Goal: Task Accomplishment & Management: Complete application form

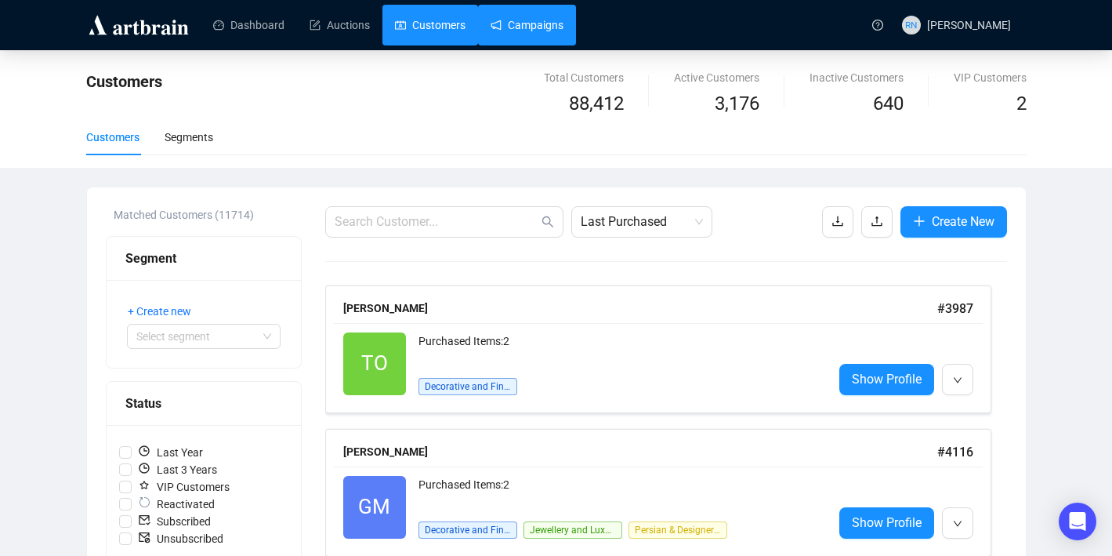
click at [535, 33] on link "Campaigns" at bounding box center [527, 25] width 73 height 41
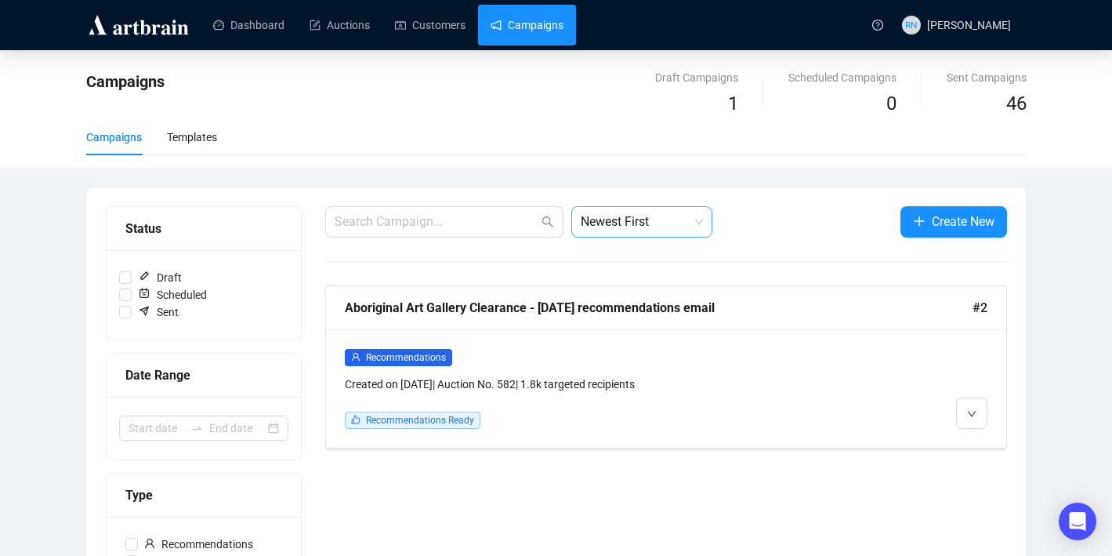
scroll to position [362, 0]
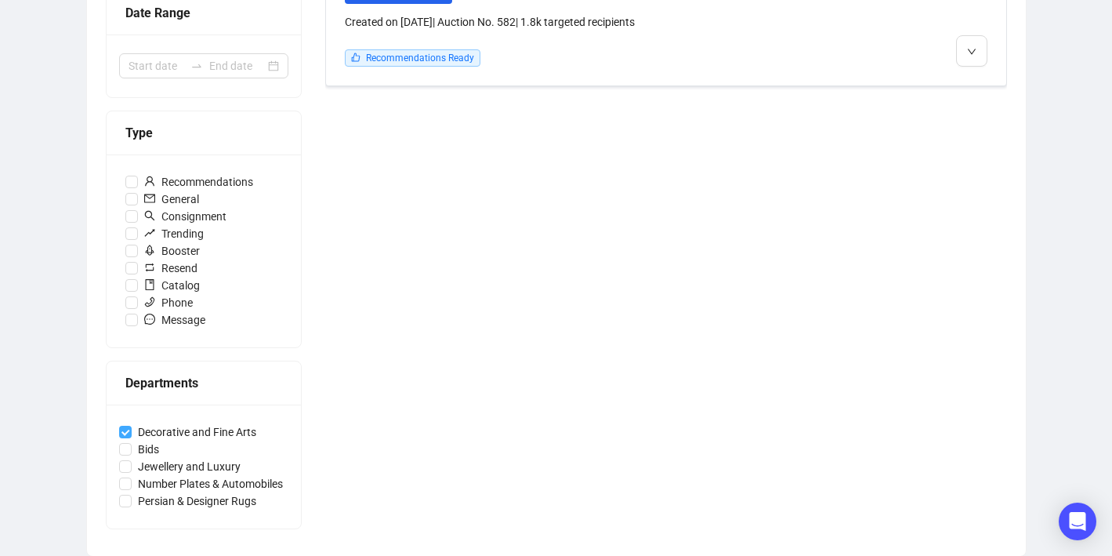
click at [126, 430] on input "Decorative and Fine Arts" at bounding box center [125, 432] width 13 height 13
checkbox input "false"
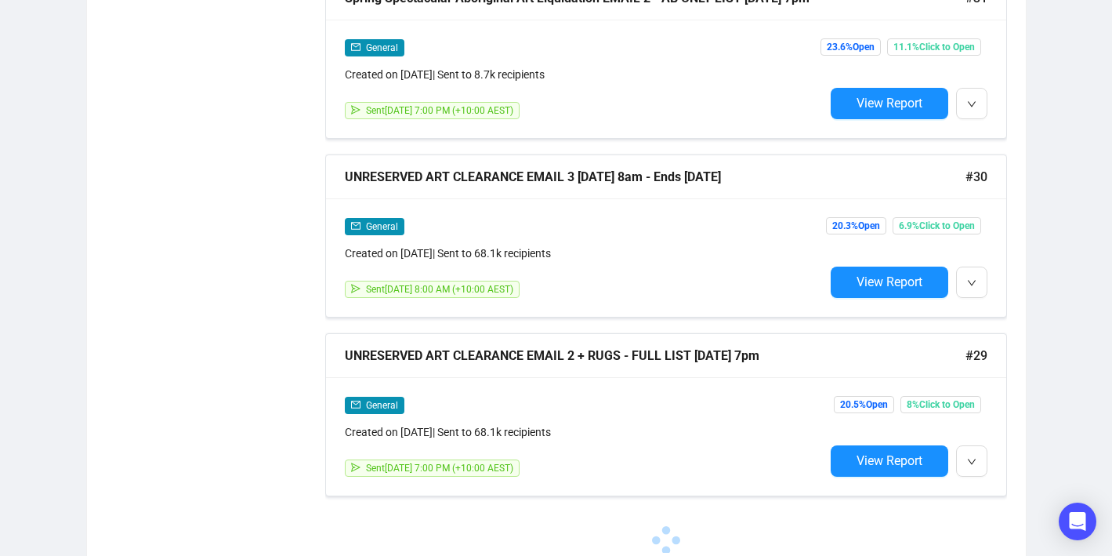
scroll to position [4069, 0]
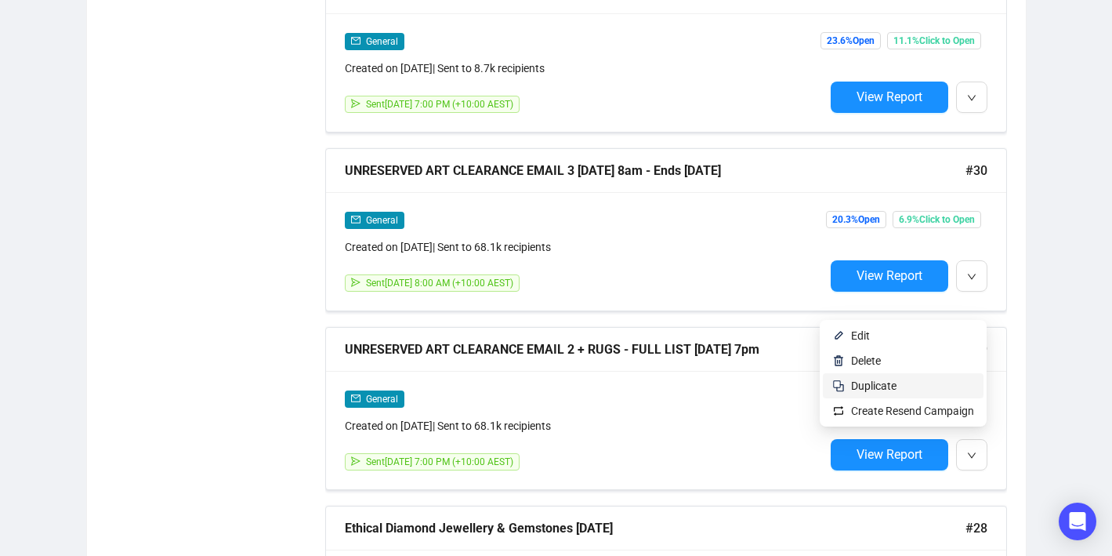
click at [926, 389] on span "Duplicate" at bounding box center [912, 385] width 123 height 17
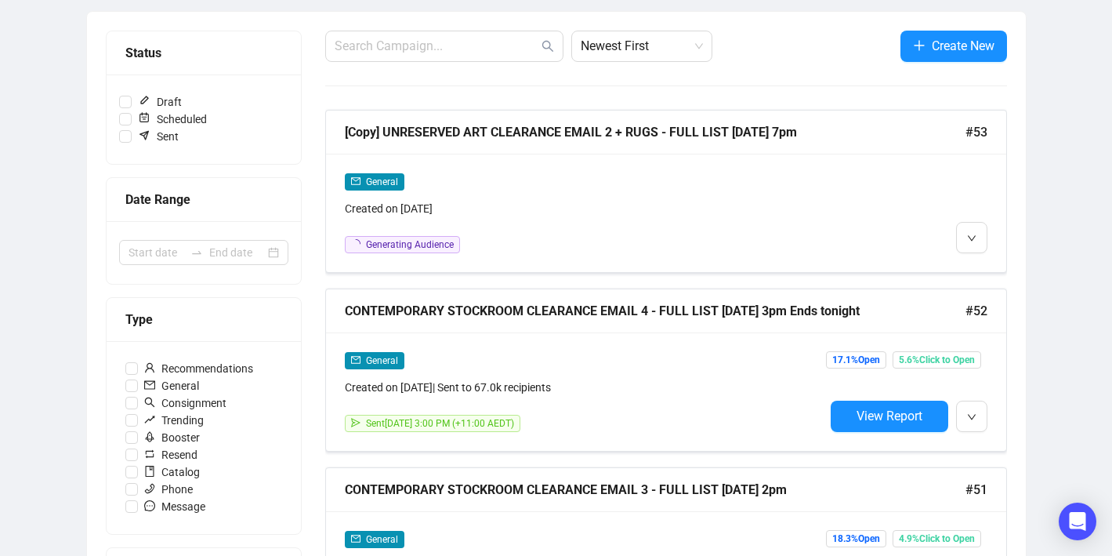
scroll to position [0, 0]
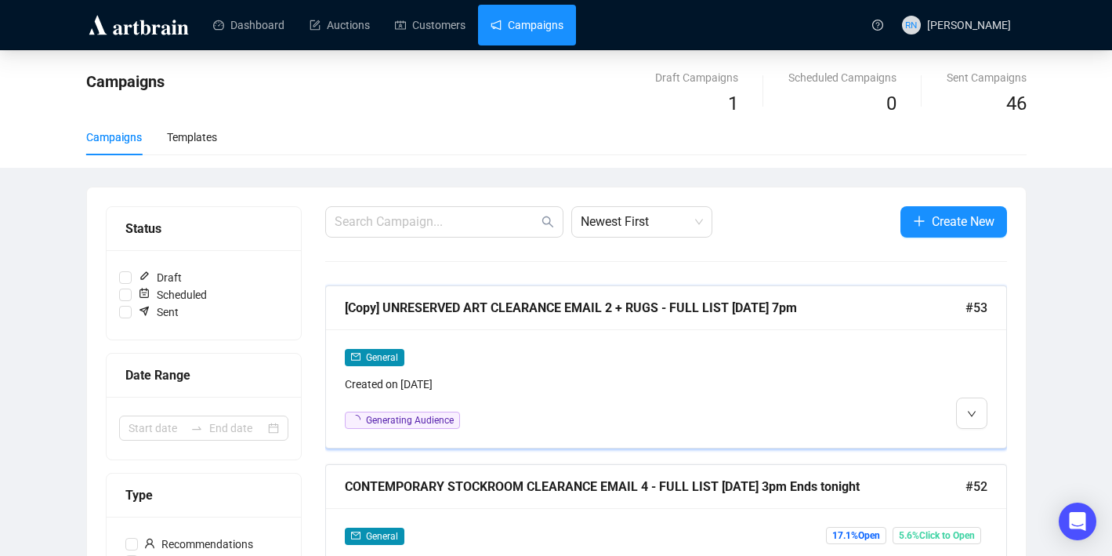
click at [544, 397] on div "General Created on [DATE] Generating Audience" at bounding box center [585, 388] width 480 height 81
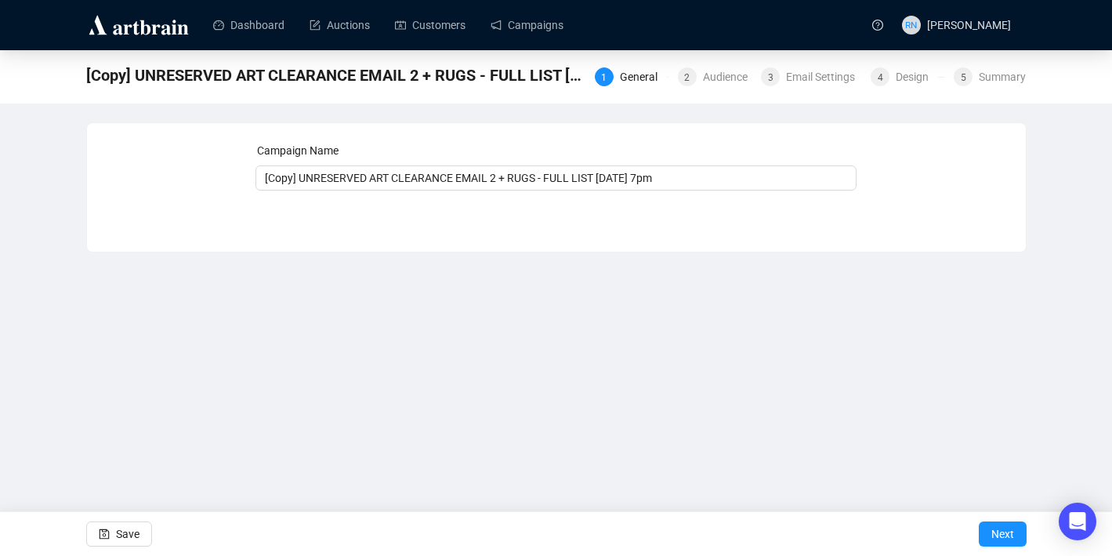
click at [600, 86] on div "1 General 2 Audience 3 Email Settings 4 Design 5 Summary" at bounding box center [811, 75] width 432 height 25
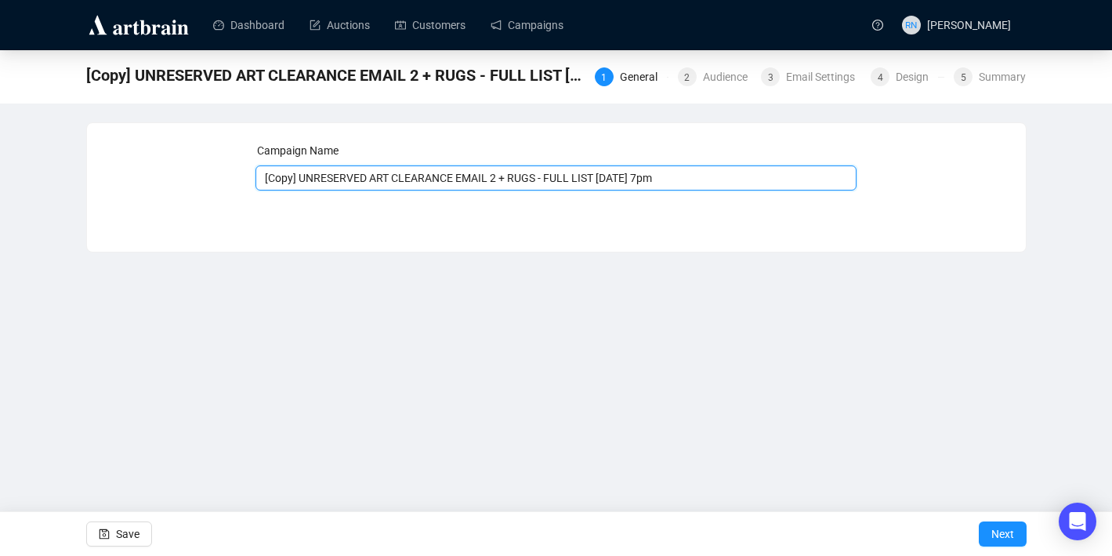
drag, startPoint x: 306, startPoint y: 178, endPoint x: 248, endPoint y: 177, distance: 58.0
click at [249, 178] on div "Campaign Name [Copy] UNRESERVED ART CLEARANCE EMAIL 2 + RUGS - FULL LIST [DATE]…" at bounding box center [556, 175] width 901 height 67
drag, startPoint x: 339, startPoint y: 177, endPoint x: 423, endPoint y: 176, distance: 83.9
click at [423, 176] on input "UNRESERVED ART CLEARANCE EMAIL 2 + RUGS - FULL LIST [DATE] 7pm" at bounding box center [556, 177] width 601 height 25
click at [265, 179] on input "UNRESERVED Australian & International Art EMAIL 2 + RUGS - FULL LIST [DATE] 7pm" at bounding box center [556, 177] width 601 height 25
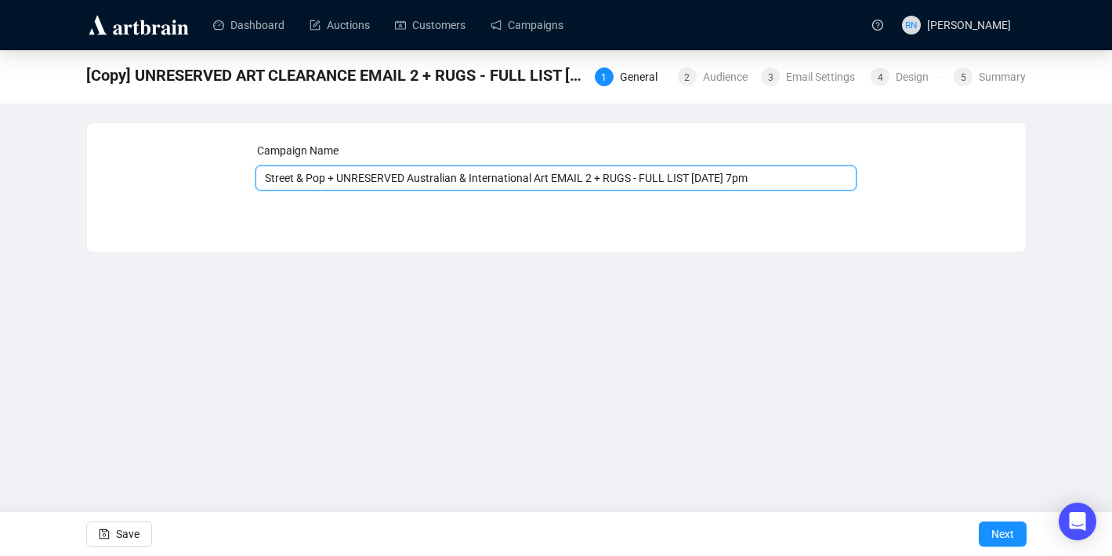
click at [605, 173] on input "Street & Pop + UNRESERVED Australian & International Art EMAIL 2 + RUGS - FULL …" at bounding box center [556, 177] width 601 height 25
drag, startPoint x: 607, startPoint y: 177, endPoint x: 648, endPoint y: 176, distance: 40.8
click at [648, 176] on input "Street & Pop + UNRESERVED Australian & International Art EMAIL 1 + RUGS - FULL …" at bounding box center [556, 177] width 601 height 25
click at [681, 179] on input "Street & Pop + UNRESERVED Australian & International Art EMAIL 1 - FULL LIST [D…" at bounding box center [556, 177] width 601 height 25
click at [761, 179] on input "Street & Pop + UNRESERVED Australian & International Art EMAIL 1 - FULL LIST [D…" at bounding box center [556, 177] width 601 height 25
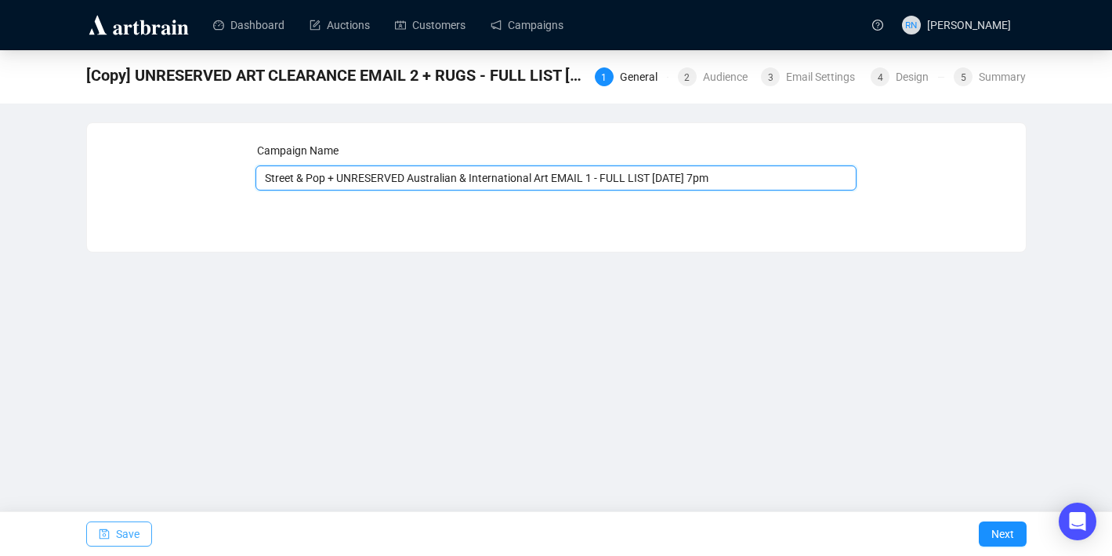
type input "Street & Pop + UNRESERVED Australian & International Art EMAIL 1 - FULL LIST [D…"
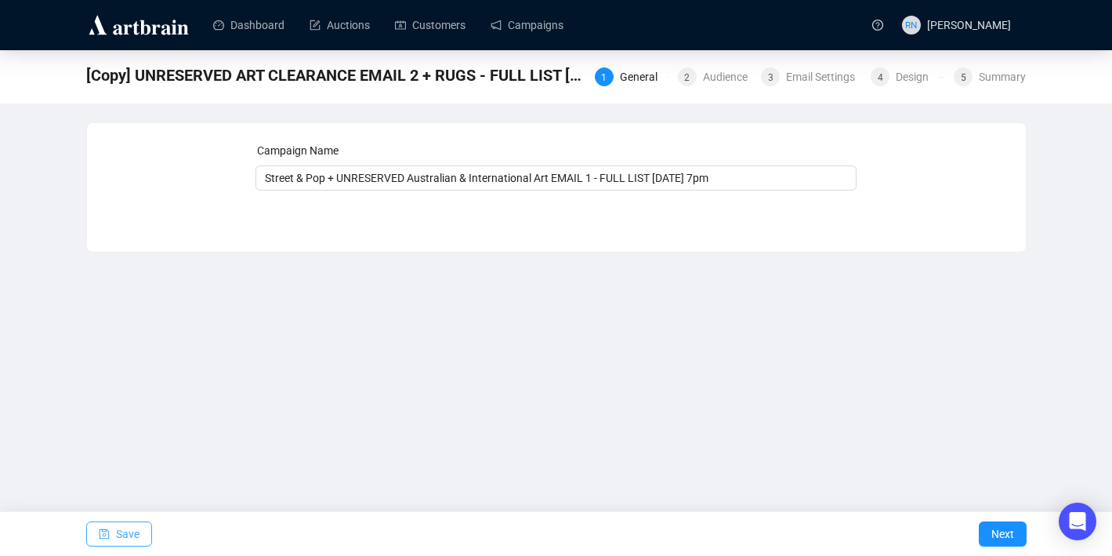
click at [103, 528] on span "button" at bounding box center [104, 534] width 11 height 44
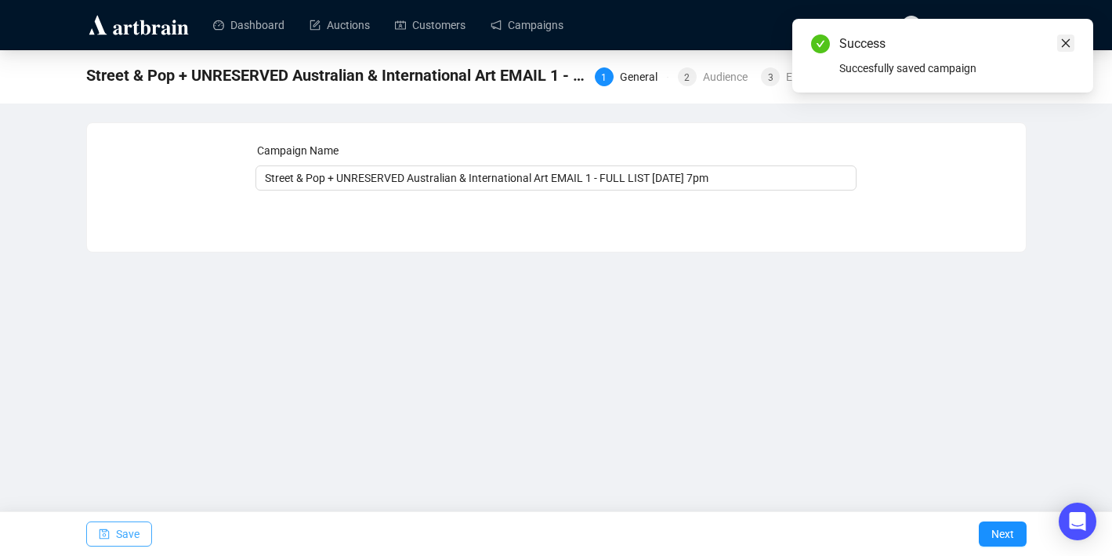
click at [1066, 42] on icon "close" at bounding box center [1066, 43] width 9 height 9
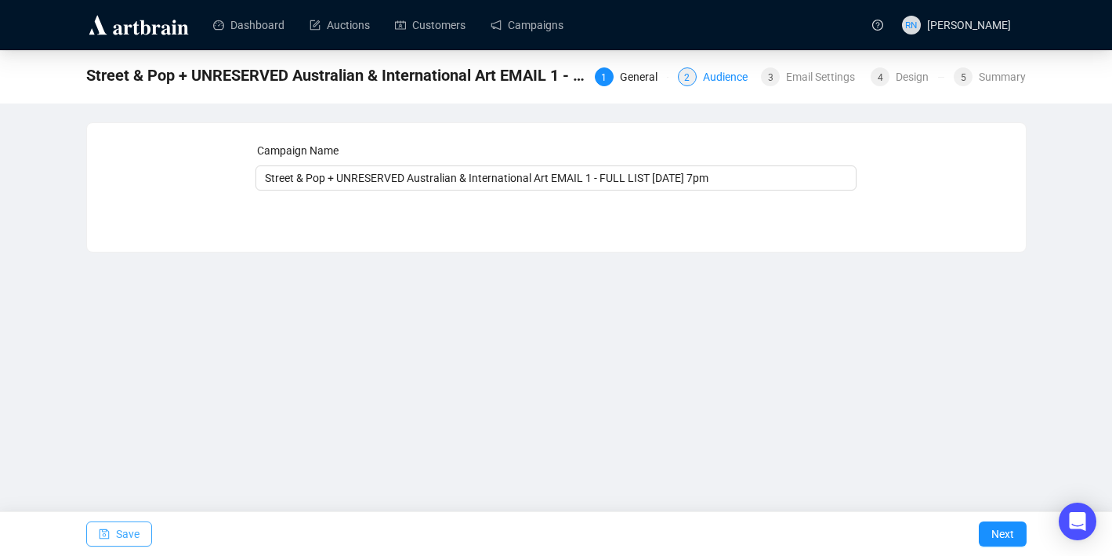
click at [704, 85] on div "Audience" at bounding box center [730, 76] width 54 height 19
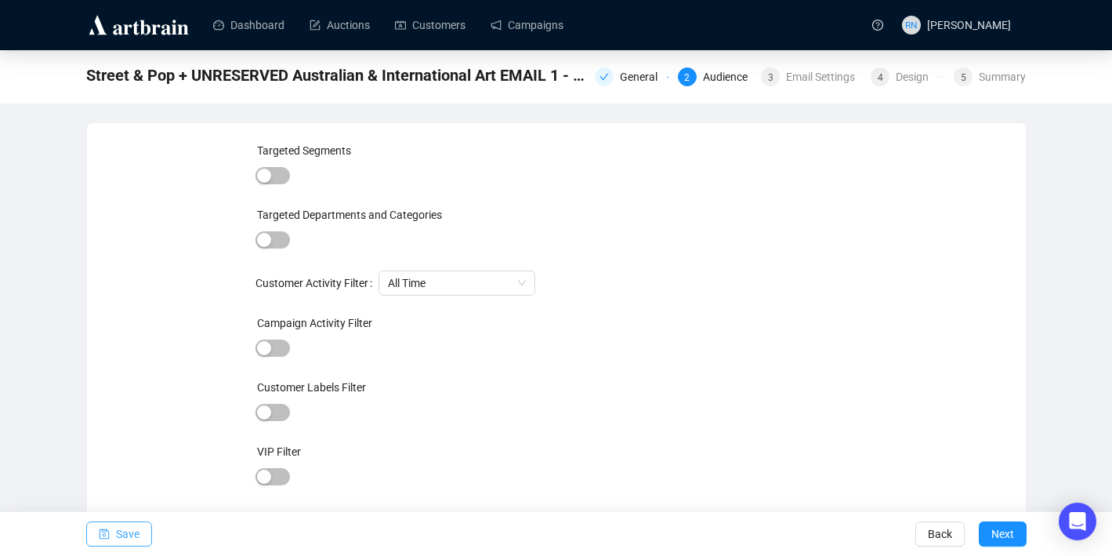
click at [138, 532] on span "Save" at bounding box center [128, 534] width 24 height 44
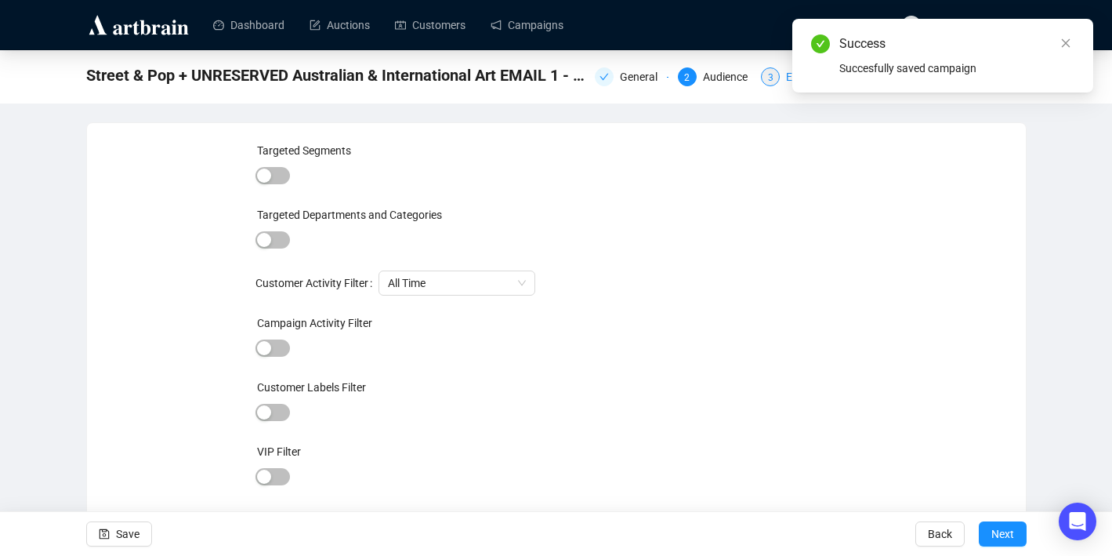
click at [774, 83] on div "3 Email Settings" at bounding box center [811, 76] width 100 height 19
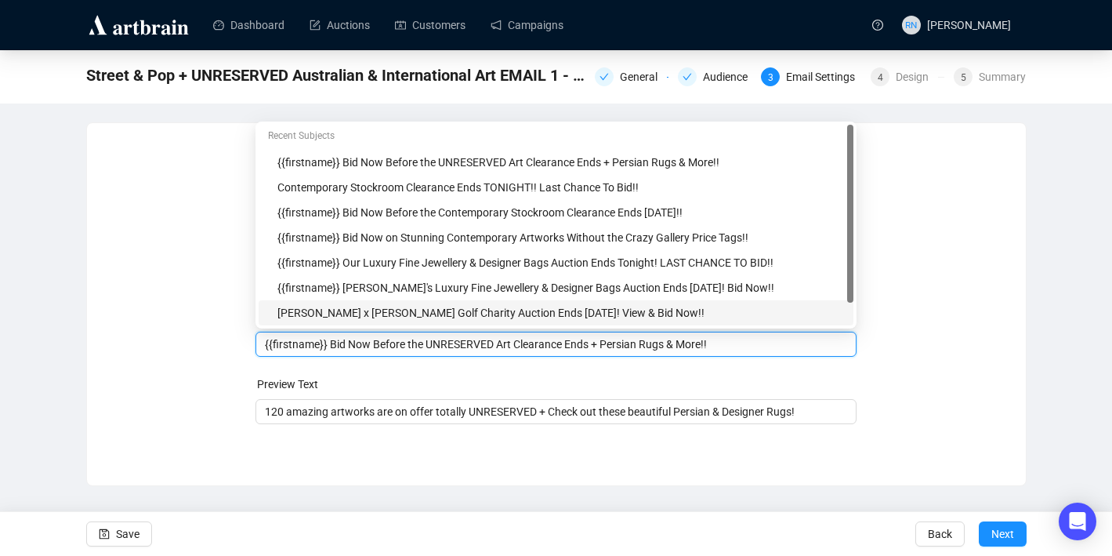
drag, startPoint x: 331, startPoint y: 313, endPoint x: 366, endPoint y: 318, distance: 35.7
click at [366, 318] on body "Dashboard Auctions Customers Campaigns RN [PERSON_NAME] Street & Pop + UNRESERV…" at bounding box center [556, 278] width 1112 height 556
click at [563, 349] on input "{{firstname}} Bid Now Before the UNRESERVED Art Clearance Ends + Persian Rugs &…" at bounding box center [556, 343] width 582 height 17
drag, startPoint x: 722, startPoint y: 346, endPoint x: 333, endPoint y: 347, distance: 388.8
click at [333, 347] on input "{{firstname}} Bid Now Before the UNRESERVED Art Clearance Ends + Persian Rugs &…" at bounding box center [556, 343] width 582 height 17
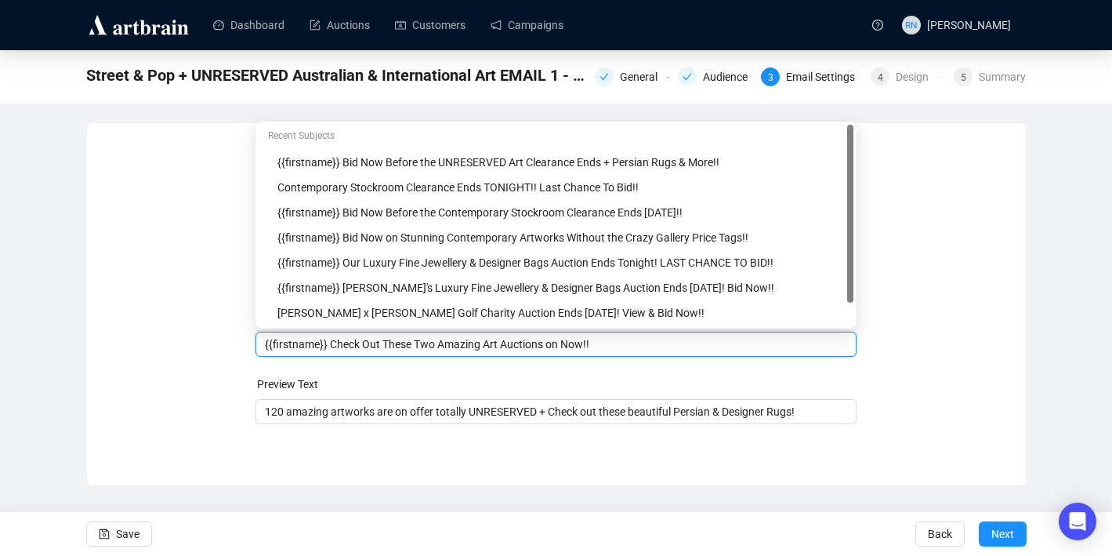
type input "{{firstname}} Check Out These Two Amazing Art Auctions on Now!!"
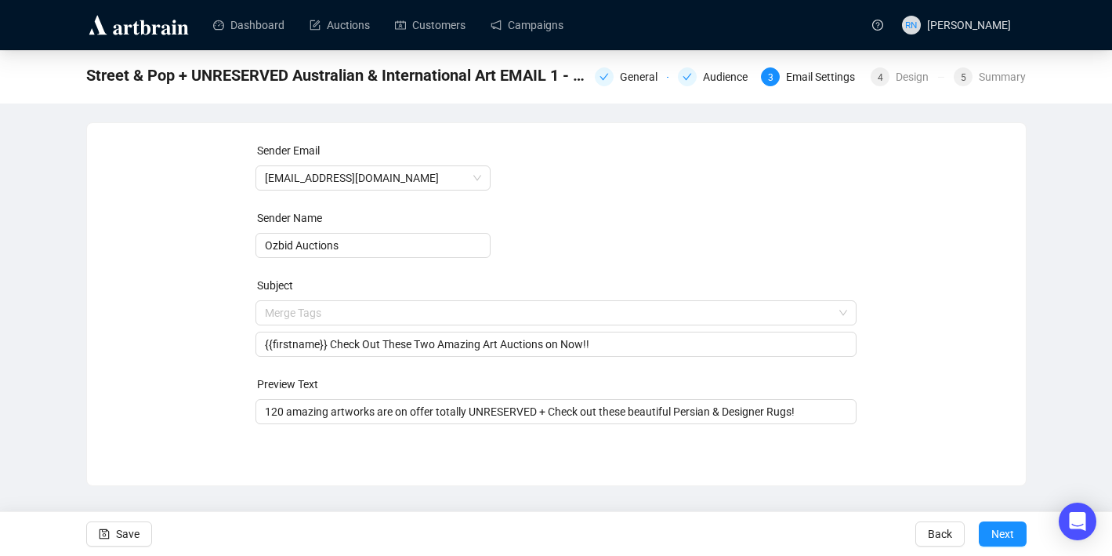
click at [350, 371] on form "Sender Email [EMAIL_ADDRESS][DOMAIN_NAME] Sender Name Ozbid Auctions Subject Me…" at bounding box center [556, 283] width 601 height 282
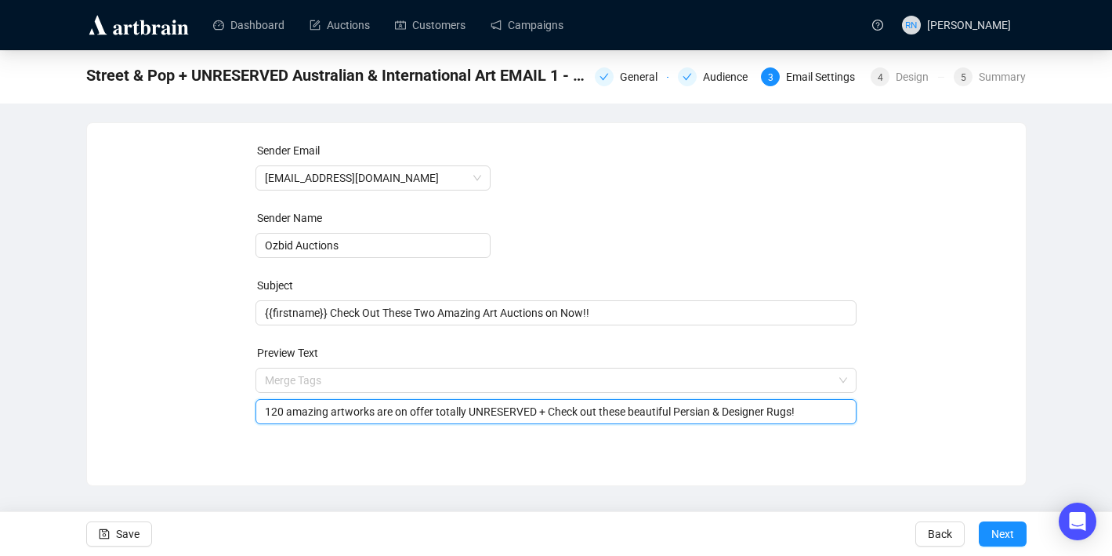
click at [474, 413] on input "120 amazing artworks are on offer totally UNRESERVED + Check out these beautifu…" at bounding box center [556, 411] width 582 height 17
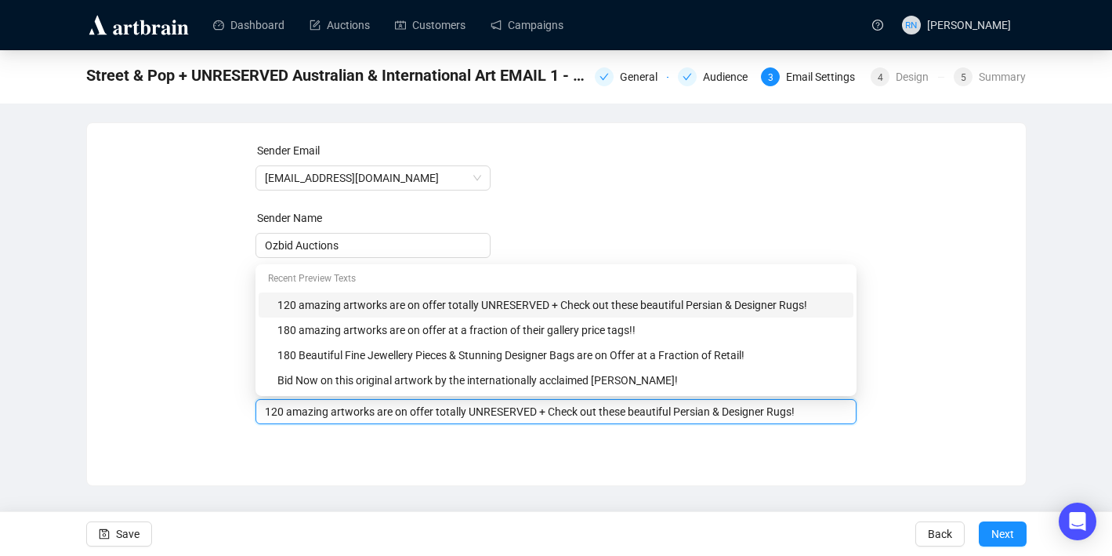
click at [474, 413] on input "120 amazing artworks are on offer totally UNRESERVED + Check out these beautifu…" at bounding box center [556, 411] width 582 height 17
type input "Street & Pop Art + UNRESERVED Australian & International Artworks are on offer …"
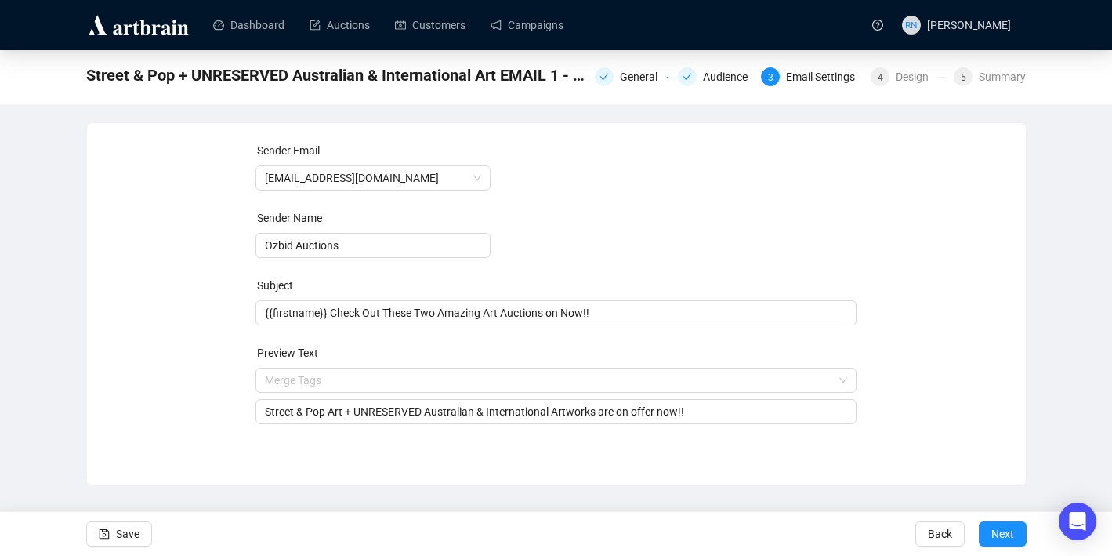
click at [262, 465] on div "Sender Email [EMAIL_ADDRESS][DOMAIN_NAME] Sender Name Ozbid Auctions Subject {{…" at bounding box center [556, 304] width 941 height 364
click at [128, 531] on span "Save" at bounding box center [128, 534] width 24 height 44
click at [999, 535] on span "Next" at bounding box center [1003, 534] width 23 height 44
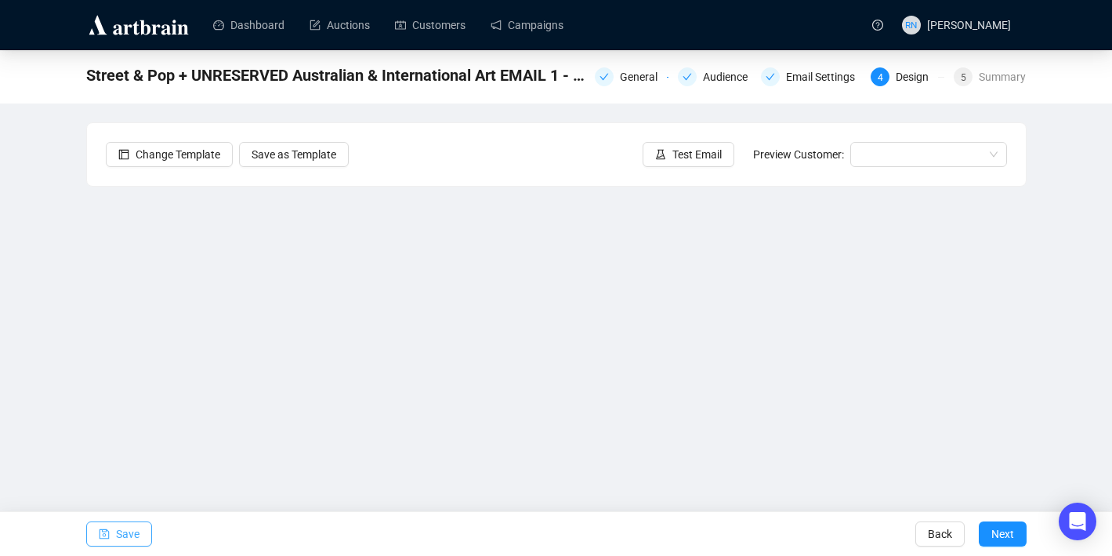
click at [116, 522] on span "Save" at bounding box center [128, 534] width 24 height 44
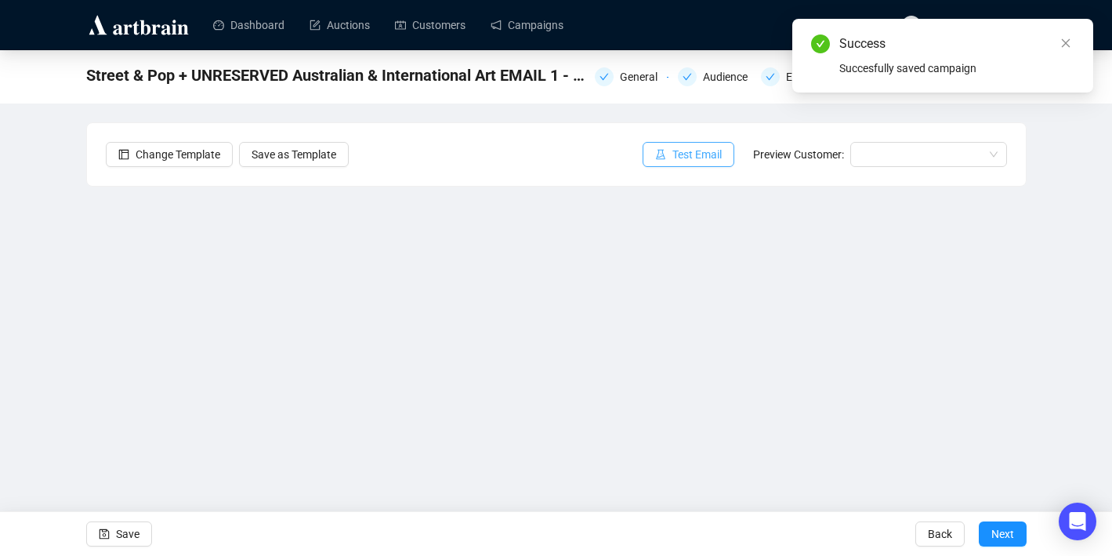
click at [684, 148] on span "Test Email" at bounding box center [697, 154] width 49 height 17
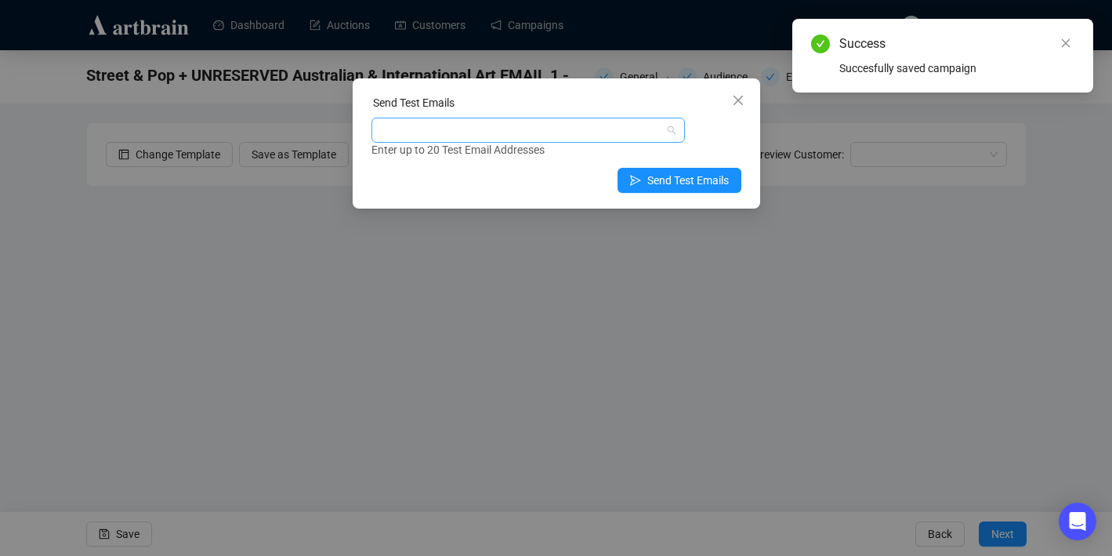
click at [559, 132] on div at bounding box center [520, 130] width 291 height 22
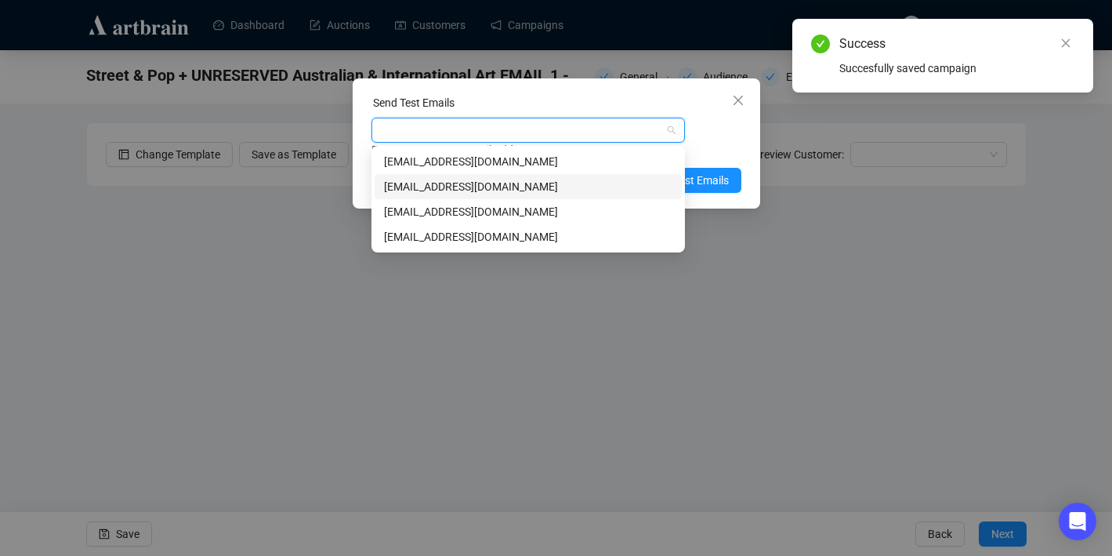
click at [550, 183] on div "[EMAIL_ADDRESS][DOMAIN_NAME]" at bounding box center [528, 186] width 288 height 17
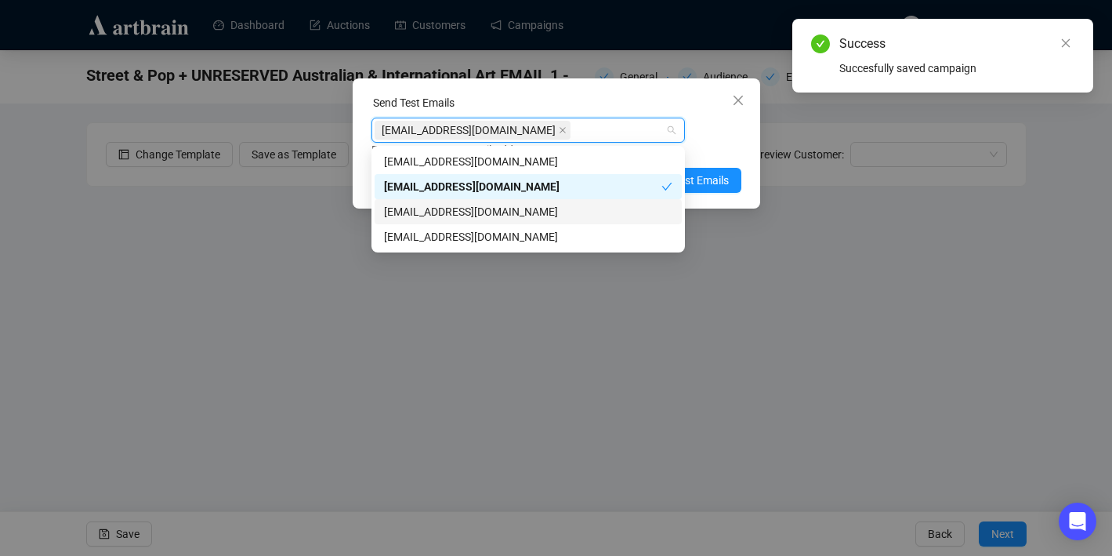
click at [549, 208] on div "[EMAIL_ADDRESS][DOMAIN_NAME]" at bounding box center [528, 211] width 288 height 17
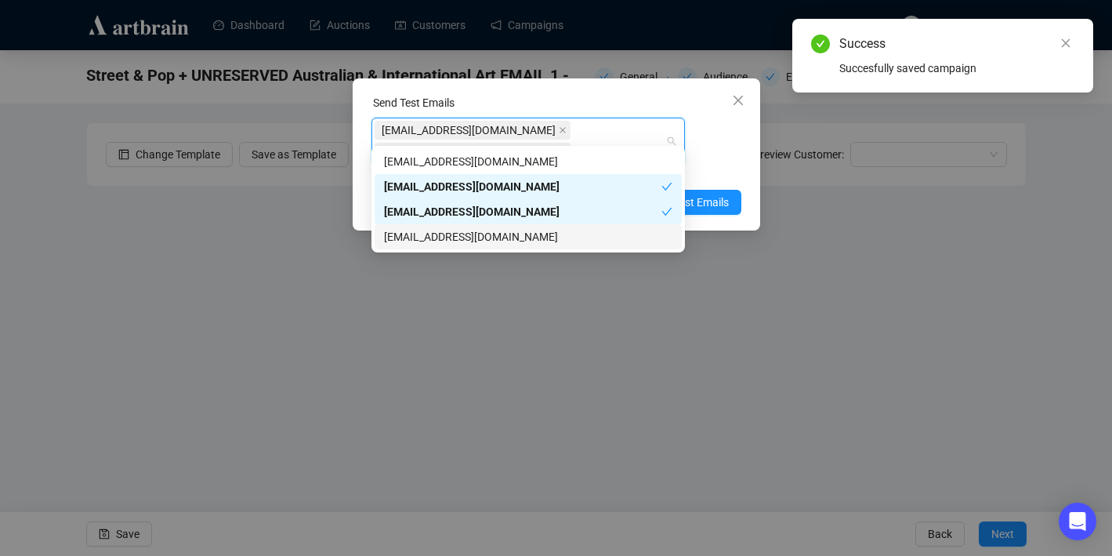
click at [549, 239] on div "[EMAIL_ADDRESS][DOMAIN_NAME]" at bounding box center [528, 236] width 288 height 17
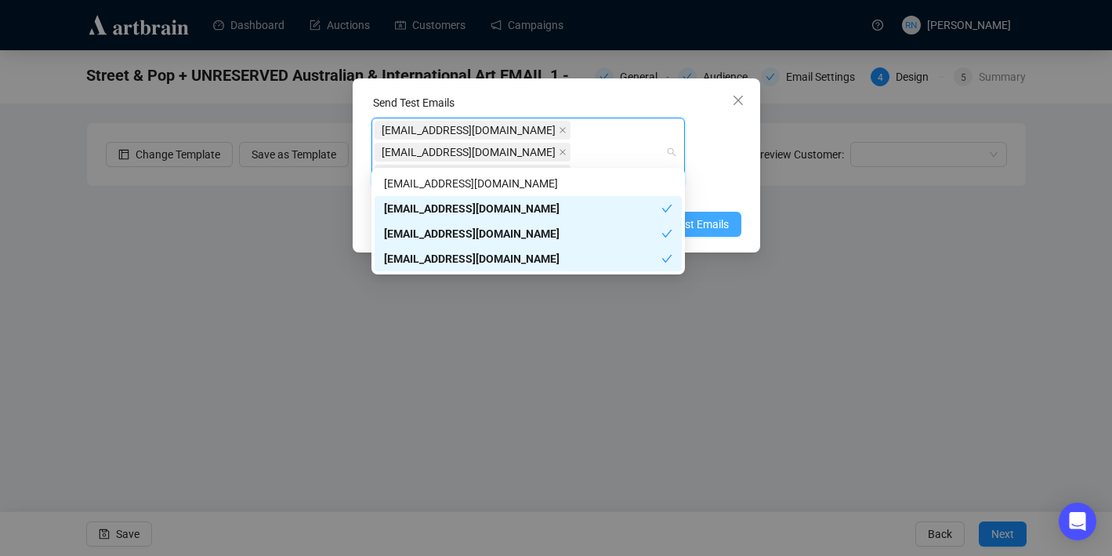
click at [722, 212] on button "Send Test Emails" at bounding box center [680, 224] width 124 height 25
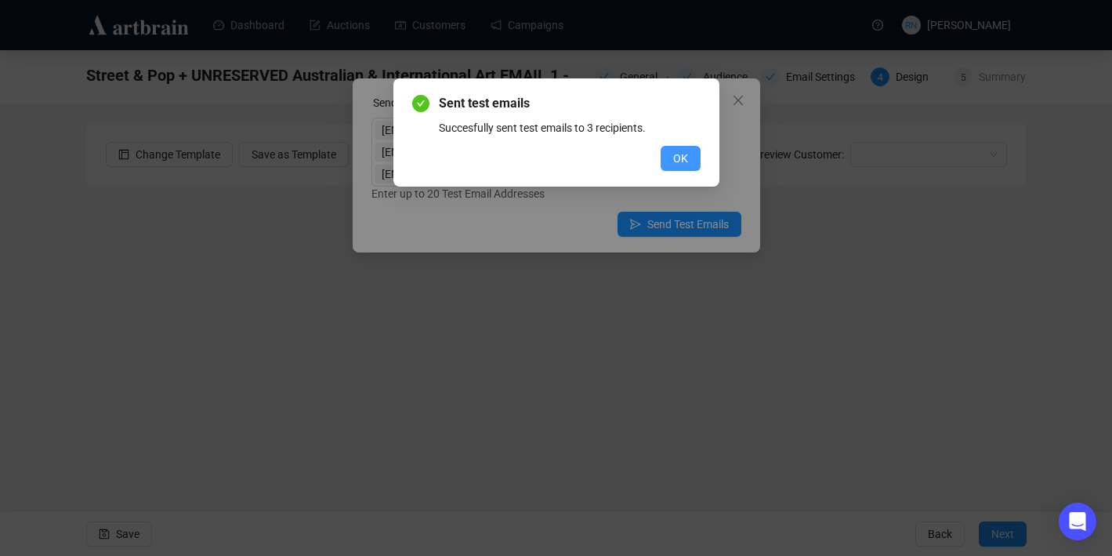
click at [682, 153] on span "OK" at bounding box center [680, 158] width 15 height 17
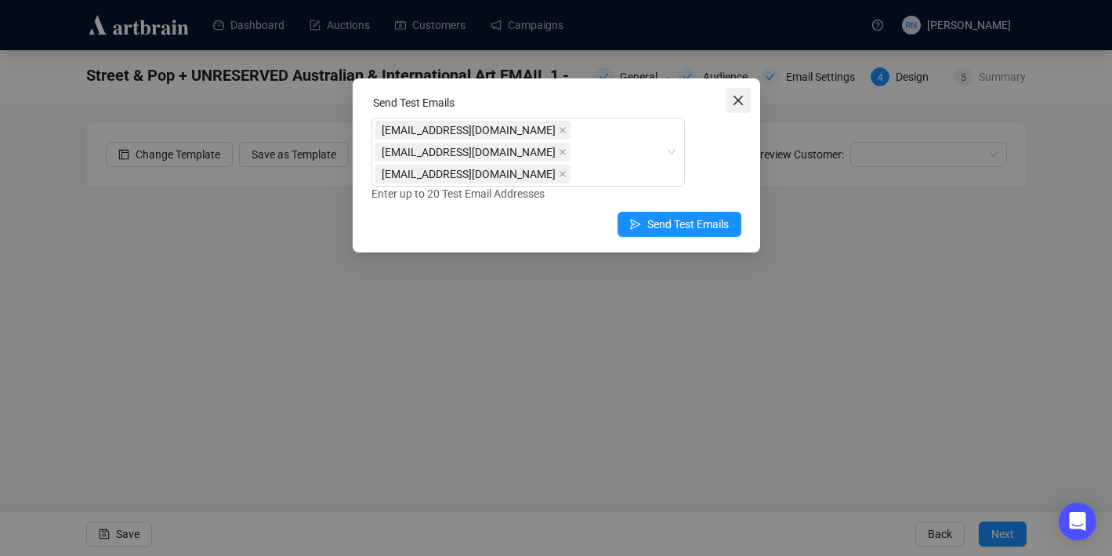
click at [739, 98] on icon "close" at bounding box center [738, 100] width 13 height 13
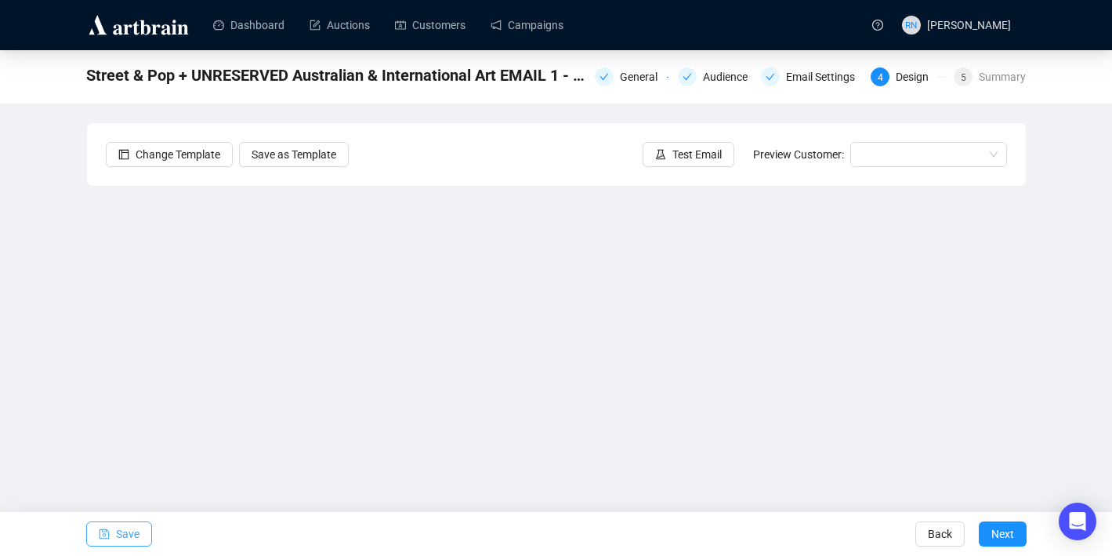
click at [116, 530] on span "Save" at bounding box center [128, 534] width 24 height 44
click at [680, 160] on span "Test Email" at bounding box center [697, 154] width 49 height 17
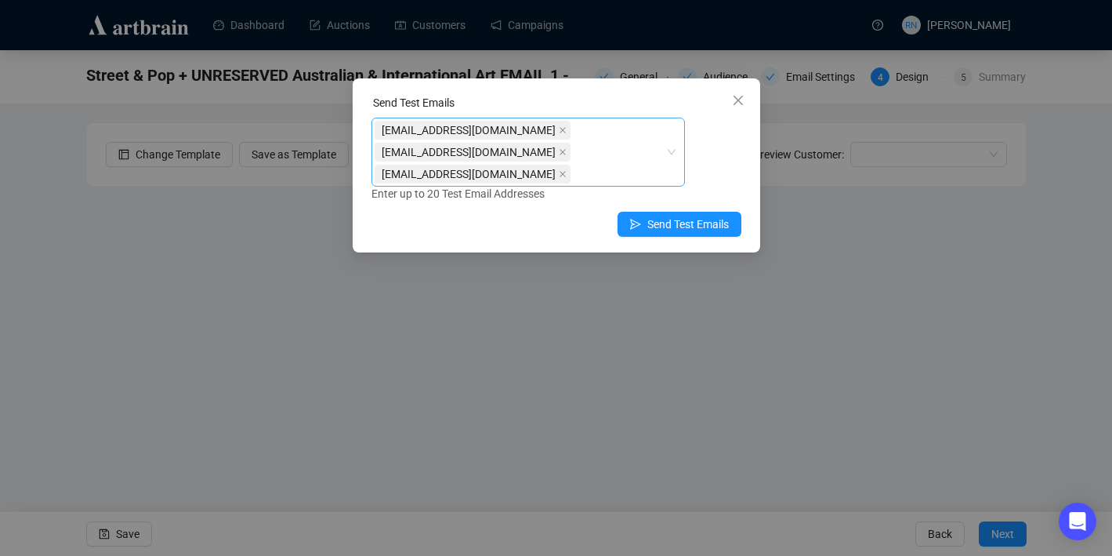
click at [605, 154] on div "[EMAIL_ADDRESS][DOMAIN_NAME] [EMAIL_ADDRESS][DOMAIN_NAME] [EMAIL_ADDRESS][DOMAI…" at bounding box center [520, 152] width 291 height 66
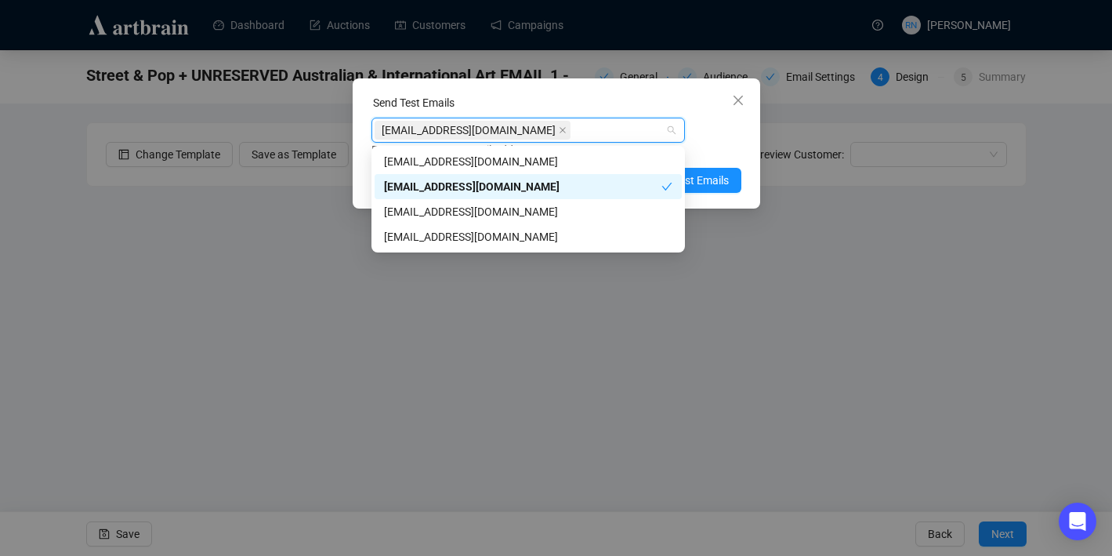
click at [712, 127] on div "[EMAIL_ADDRESS][DOMAIN_NAME] Enter up to 20 Test Email Addresses" at bounding box center [557, 138] width 370 height 41
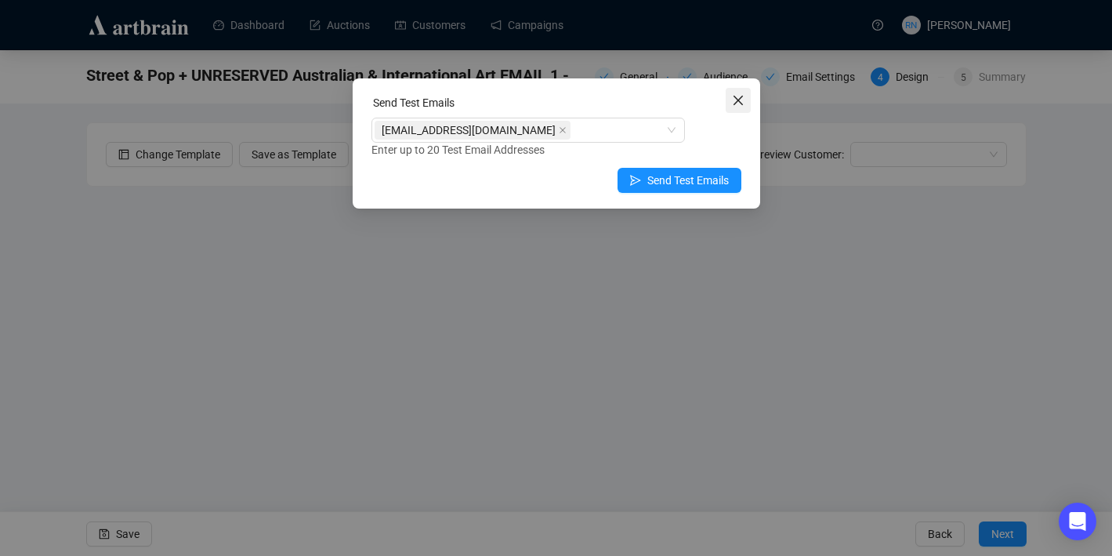
click at [741, 100] on icon "close" at bounding box center [738, 100] width 13 height 13
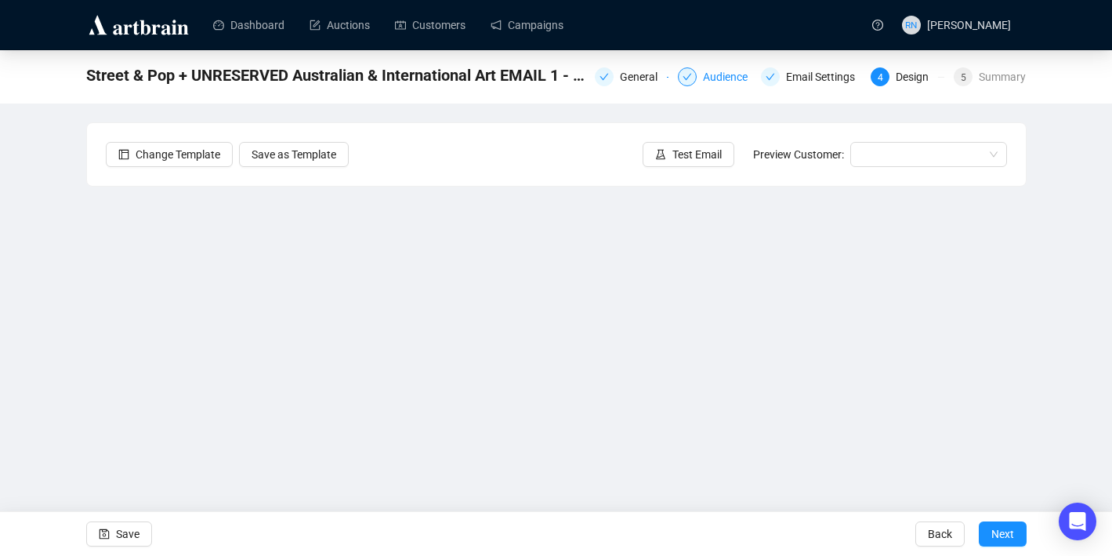
click at [704, 79] on div "Audience" at bounding box center [730, 76] width 54 height 19
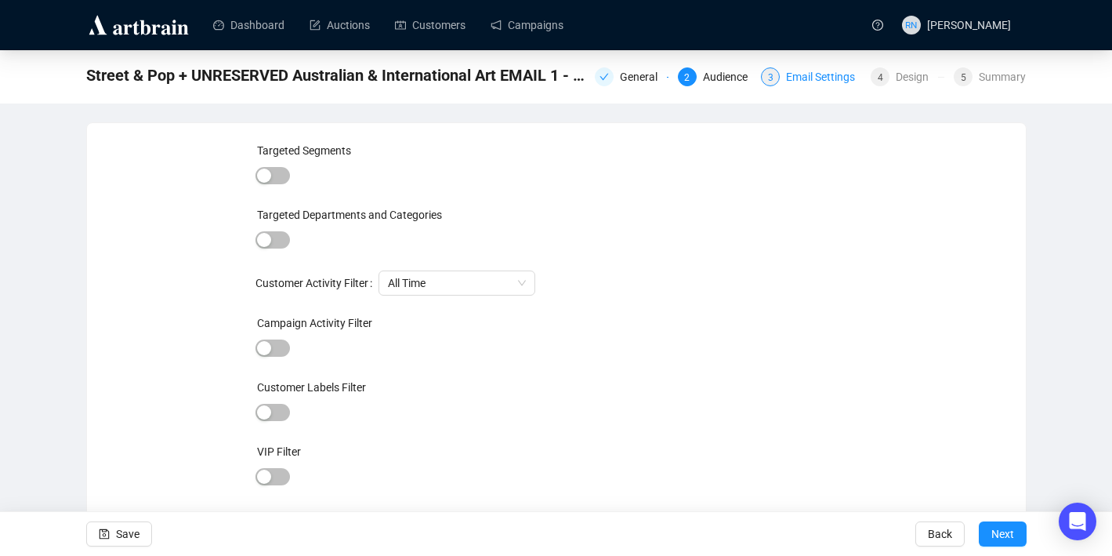
click at [777, 81] on div "3 Email Settings" at bounding box center [811, 76] width 100 height 19
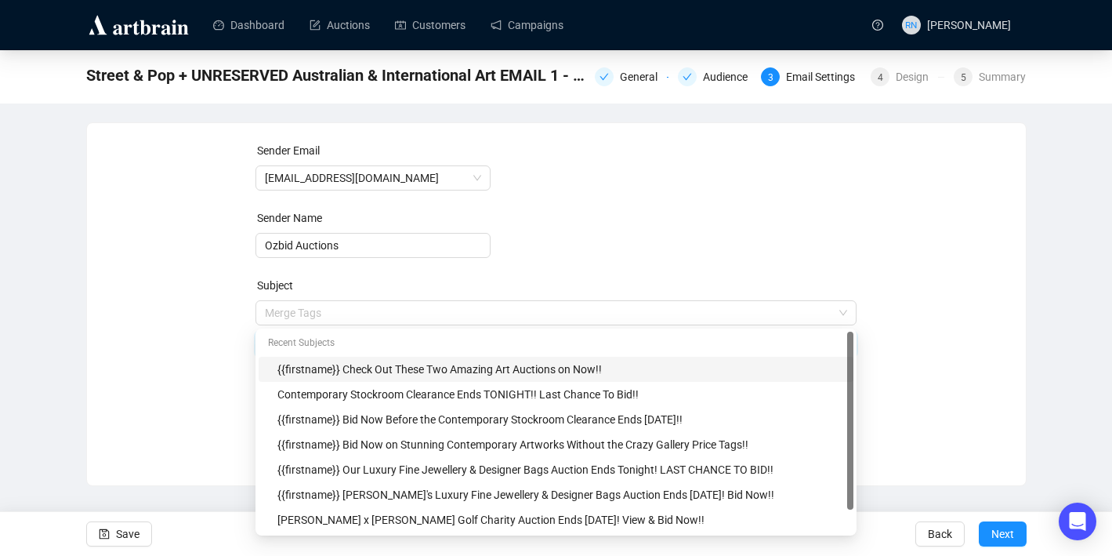
drag, startPoint x: 425, startPoint y: 314, endPoint x: 123, endPoint y: 298, distance: 302.2
click at [123, 298] on div "Sender Email [EMAIL_ADDRESS][DOMAIN_NAME] Sender Name Ozbid Auctions Subject Me…" at bounding box center [556, 292] width 901 height 301
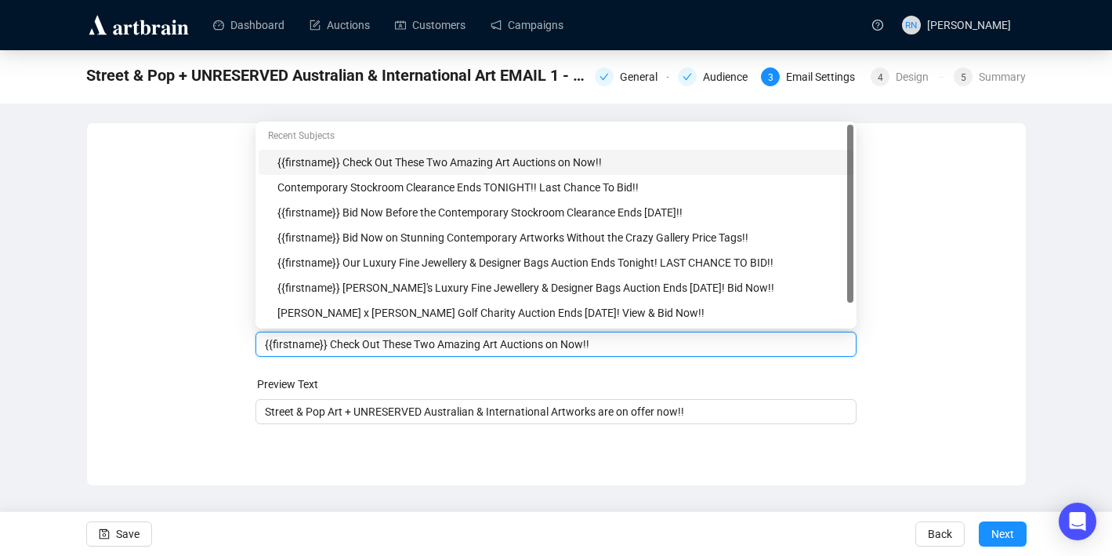
drag, startPoint x: 426, startPoint y: 346, endPoint x: 193, endPoint y: 328, distance: 233.6
click at [193, 328] on div "Sender Email [EMAIL_ADDRESS][DOMAIN_NAME] Sender Name Ozbid Auctions Subject Me…" at bounding box center [556, 292] width 901 height 301
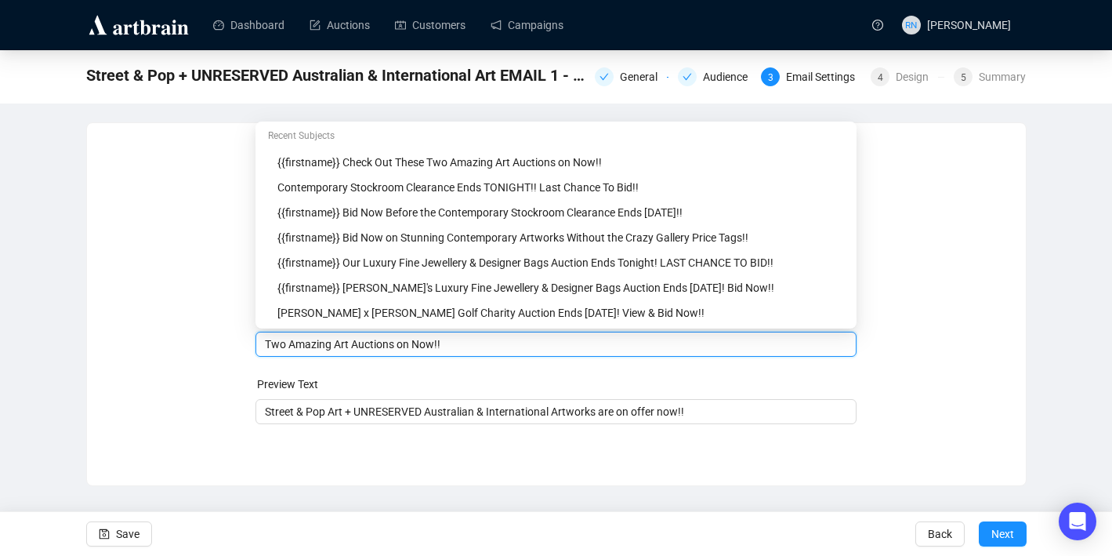
click at [502, 349] on input "Two Amazing Art Auctions on Now!!" at bounding box center [556, 343] width 582 height 17
click at [183, 369] on div "Sender Email [EMAIL_ADDRESS][DOMAIN_NAME] Sender Name Ozbid Auctions Subject Me…" at bounding box center [556, 292] width 901 height 301
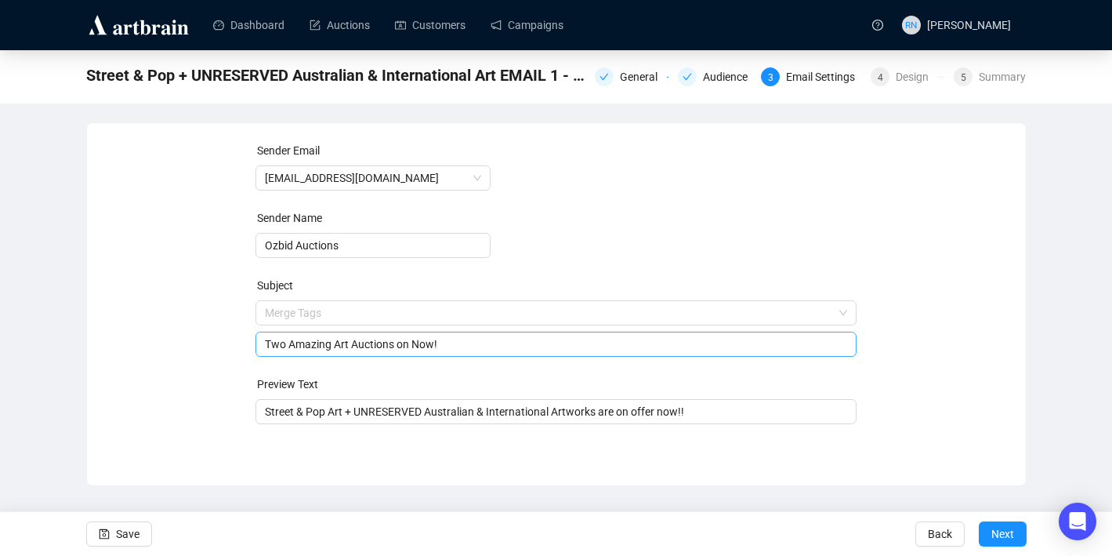
click at [346, 339] on input "Two Amazing Art Auctions on Now!" at bounding box center [556, 343] width 582 height 17
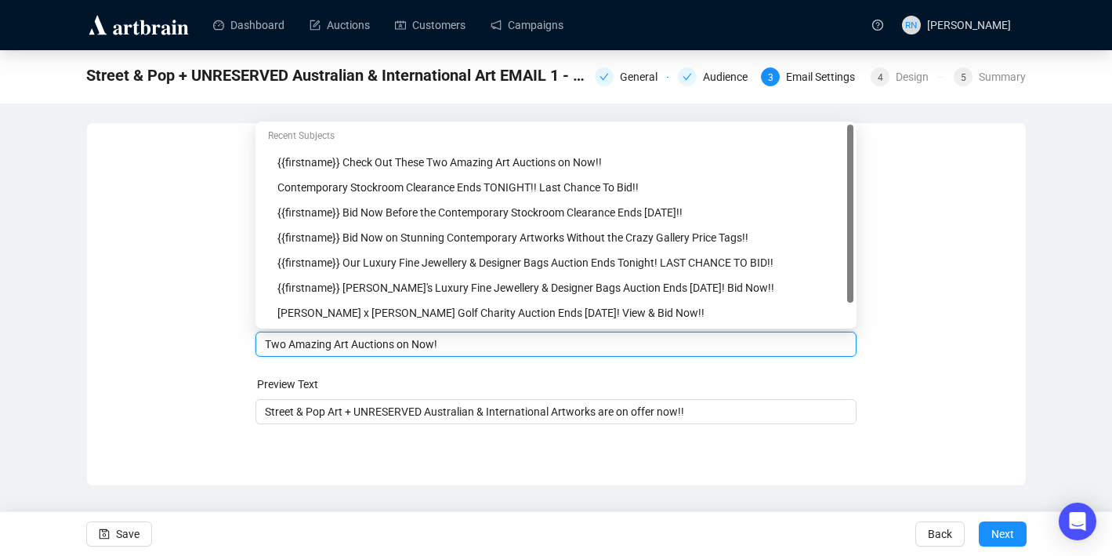
click at [346, 339] on input "Two Amazing Art Auctions on Now!" at bounding box center [556, 343] width 582 height 17
type input "Two Amazing Auctions on Now!"
click at [124, 536] on span "Save" at bounding box center [128, 534] width 24 height 44
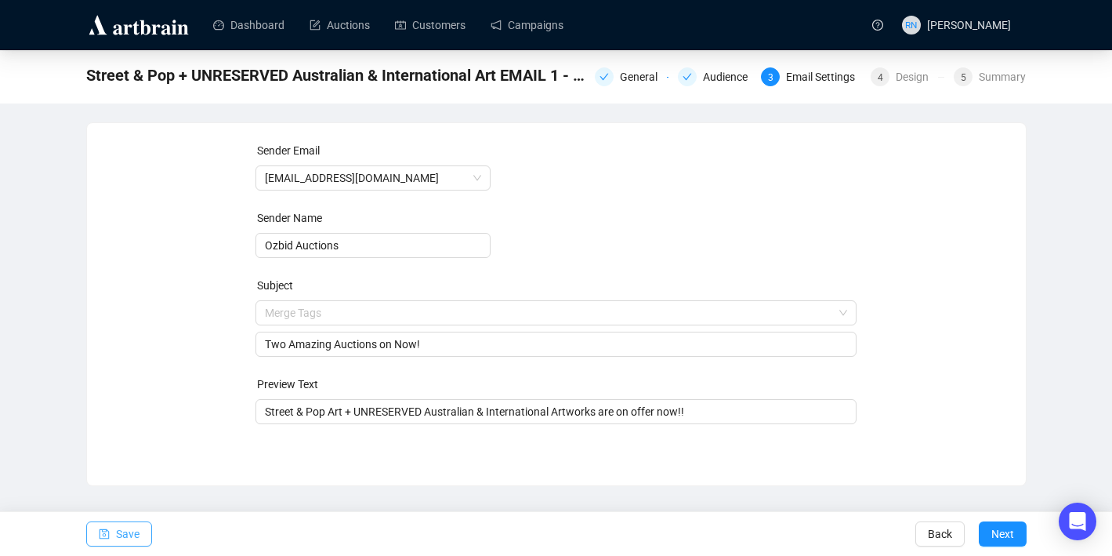
click at [129, 534] on span "Save" at bounding box center [128, 534] width 24 height 44
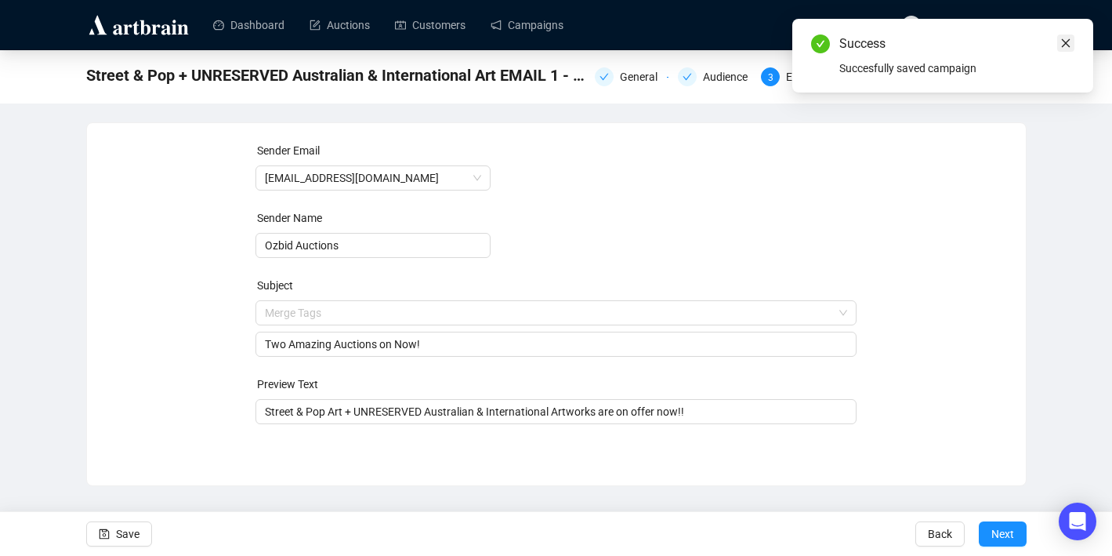
click at [1074, 45] on link "Close" at bounding box center [1065, 42] width 17 height 17
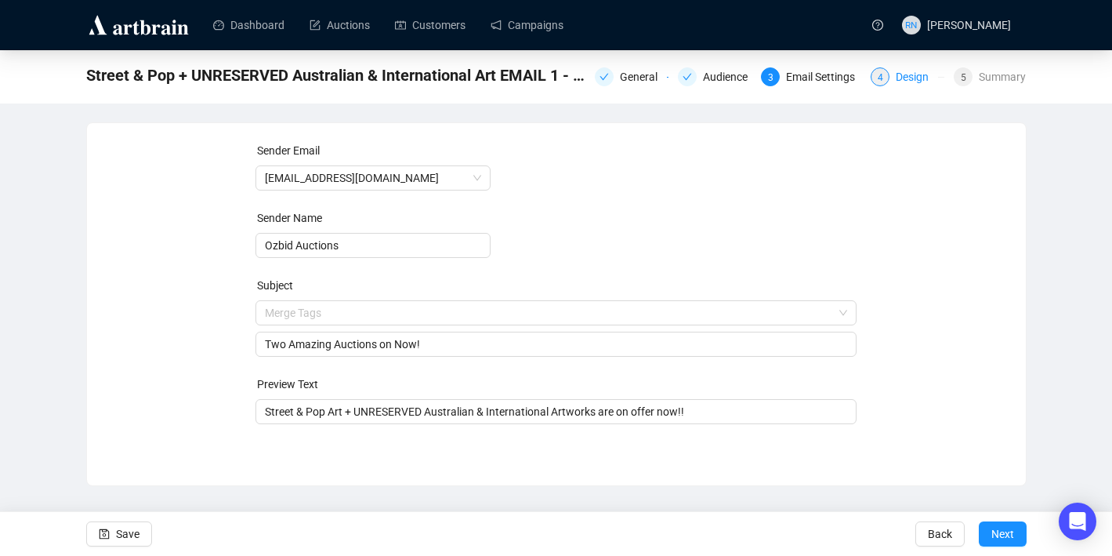
click at [900, 78] on div "Design" at bounding box center [917, 76] width 42 height 19
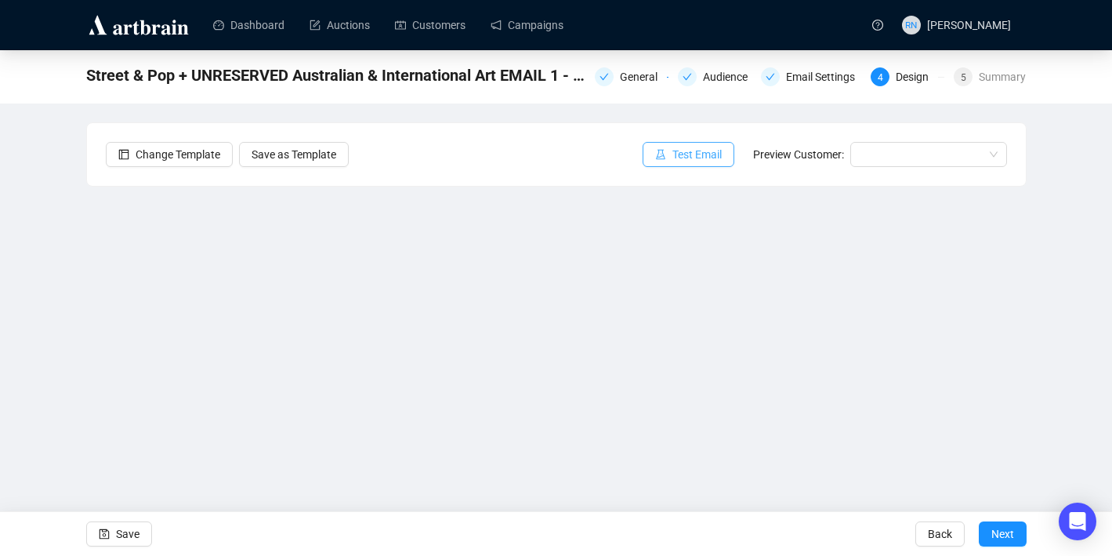
click at [700, 161] on span "Test Email" at bounding box center [697, 154] width 49 height 17
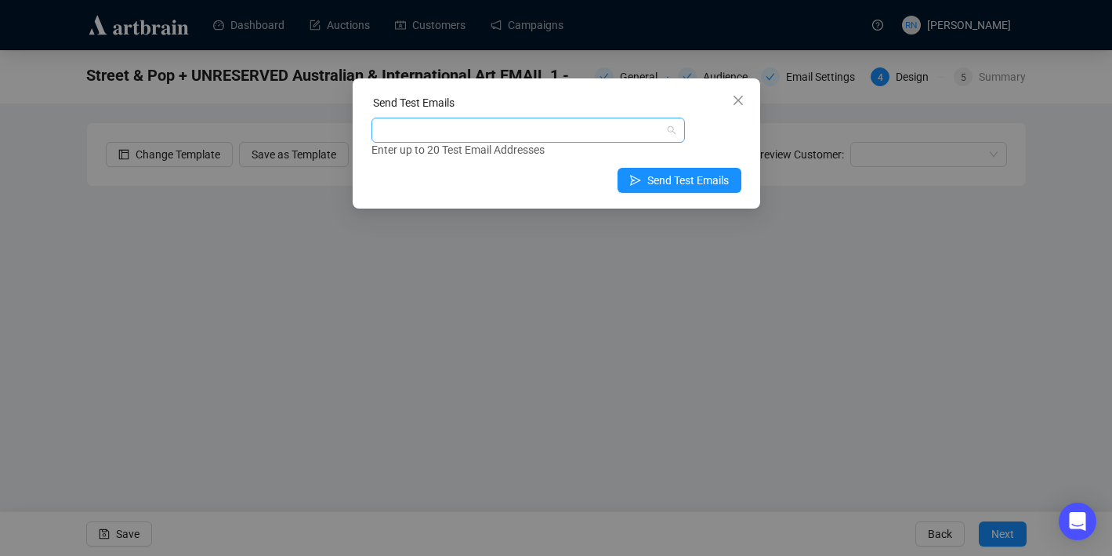
click at [636, 132] on div at bounding box center [520, 130] width 291 height 22
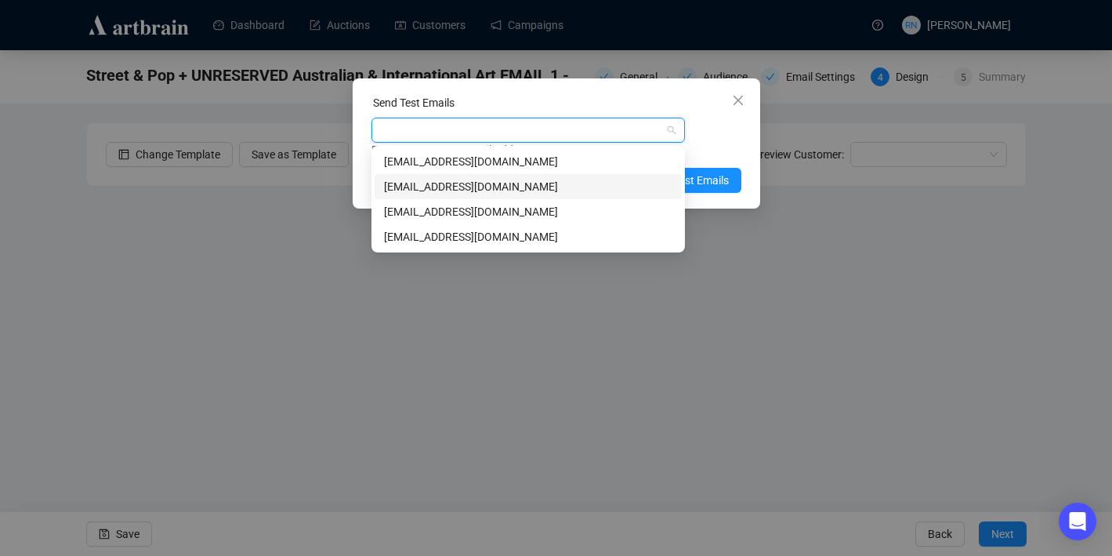
click at [602, 183] on div "[EMAIL_ADDRESS][DOMAIN_NAME]" at bounding box center [528, 186] width 288 height 17
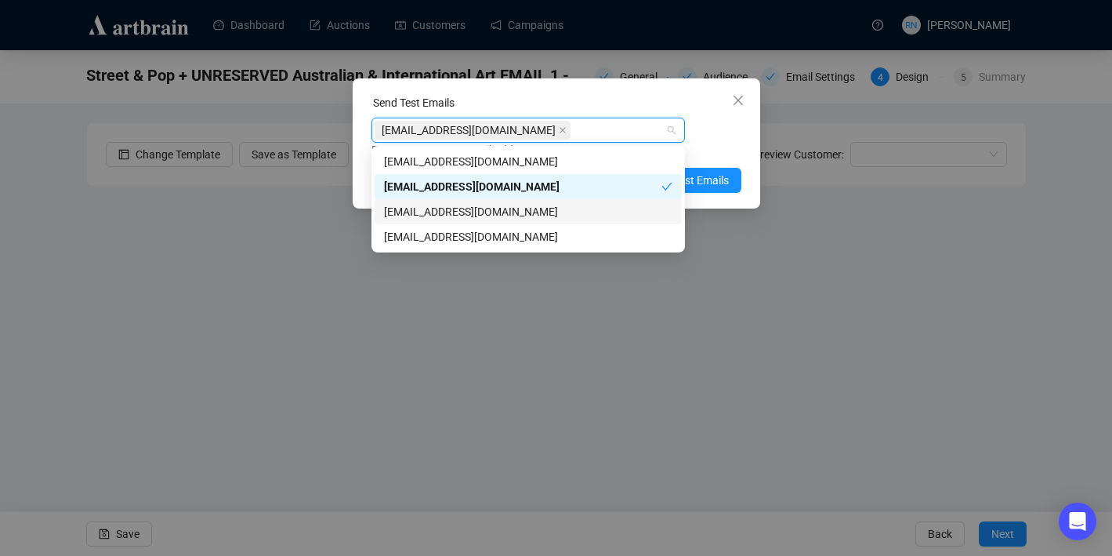
click at [601, 205] on div "[EMAIL_ADDRESS][DOMAIN_NAME]" at bounding box center [528, 211] width 288 height 17
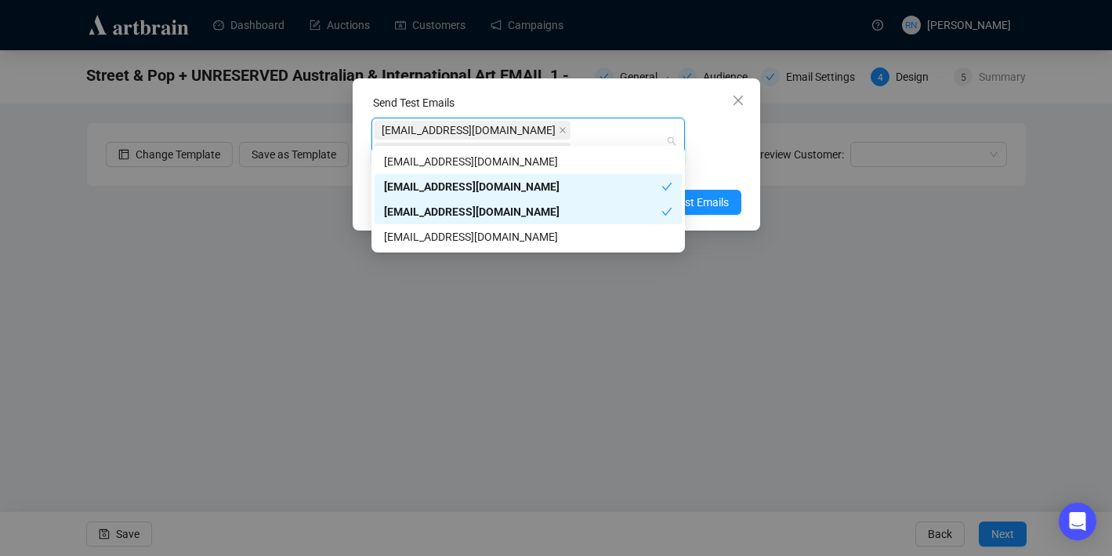
click at [599, 229] on div "[EMAIL_ADDRESS][DOMAIN_NAME]" at bounding box center [528, 236] width 288 height 17
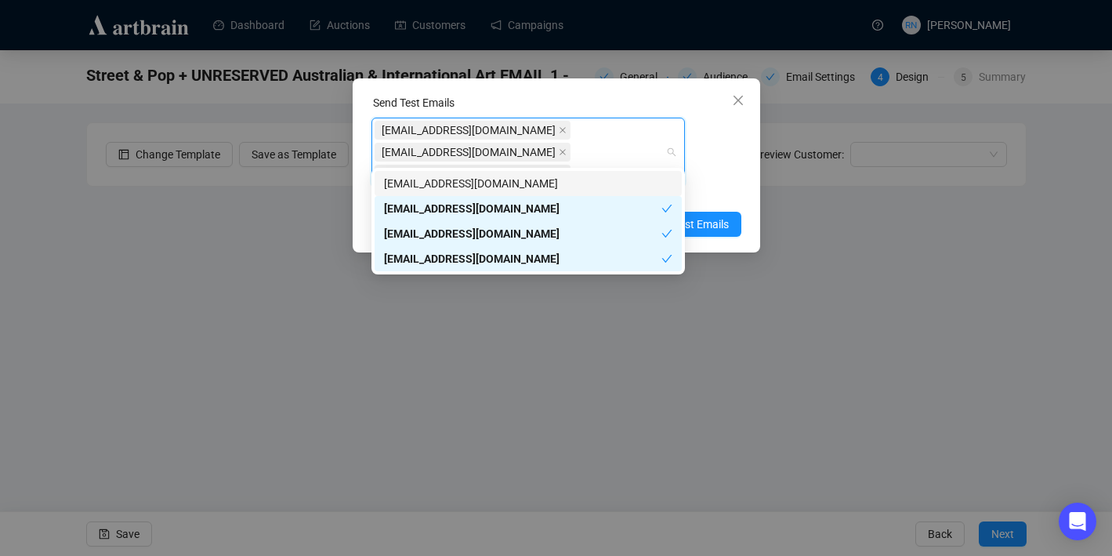
click at [729, 185] on div "Enter up to 20 Test Email Addresses" at bounding box center [557, 194] width 370 height 18
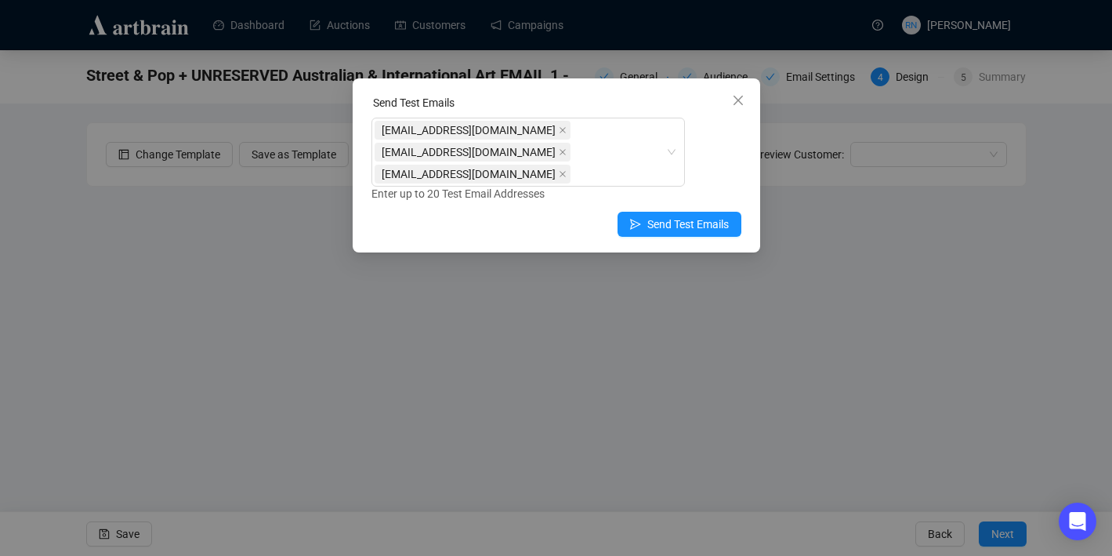
click at [684, 216] on div "Send Test Emails [EMAIL_ADDRESS][DOMAIN_NAME] [EMAIL_ADDRESS][DOMAIN_NAME] [EMA…" at bounding box center [557, 165] width 408 height 174
click at [681, 216] on span "Send Test Emails" at bounding box center [688, 224] width 82 height 17
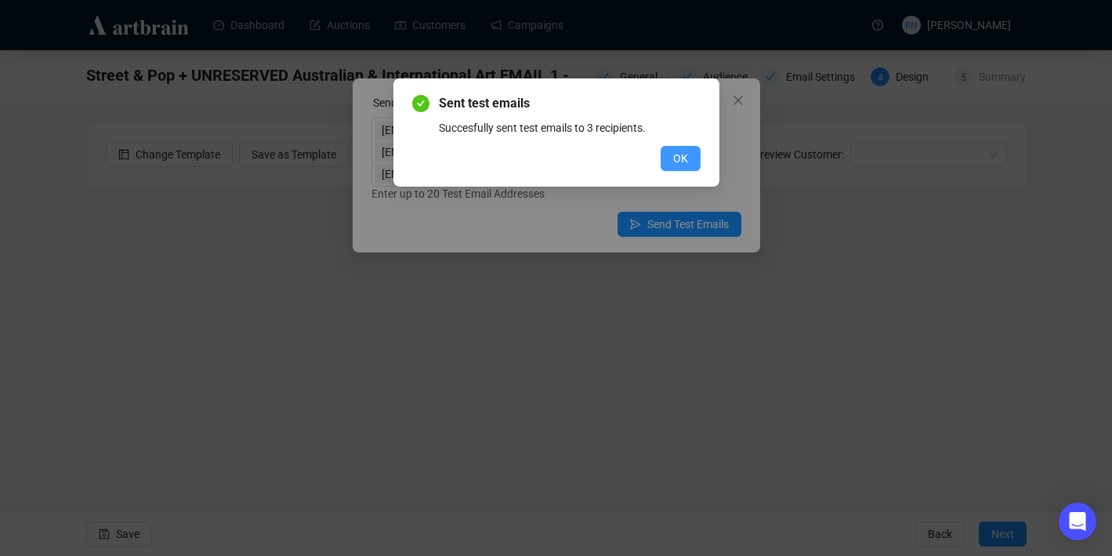
click at [695, 157] on button "OK" at bounding box center [681, 158] width 40 height 25
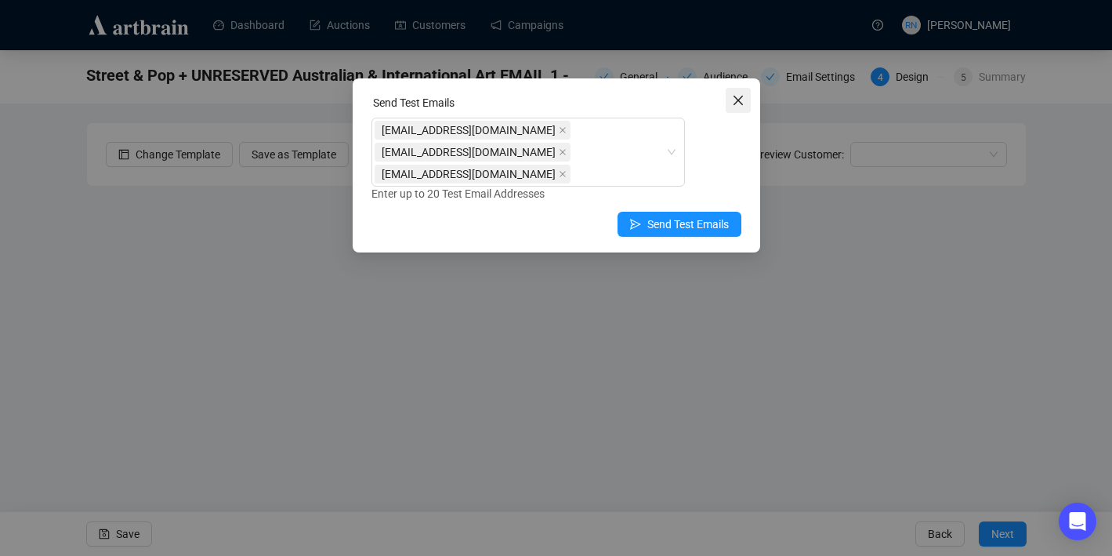
click at [738, 96] on icon "close" at bounding box center [738, 100] width 13 height 13
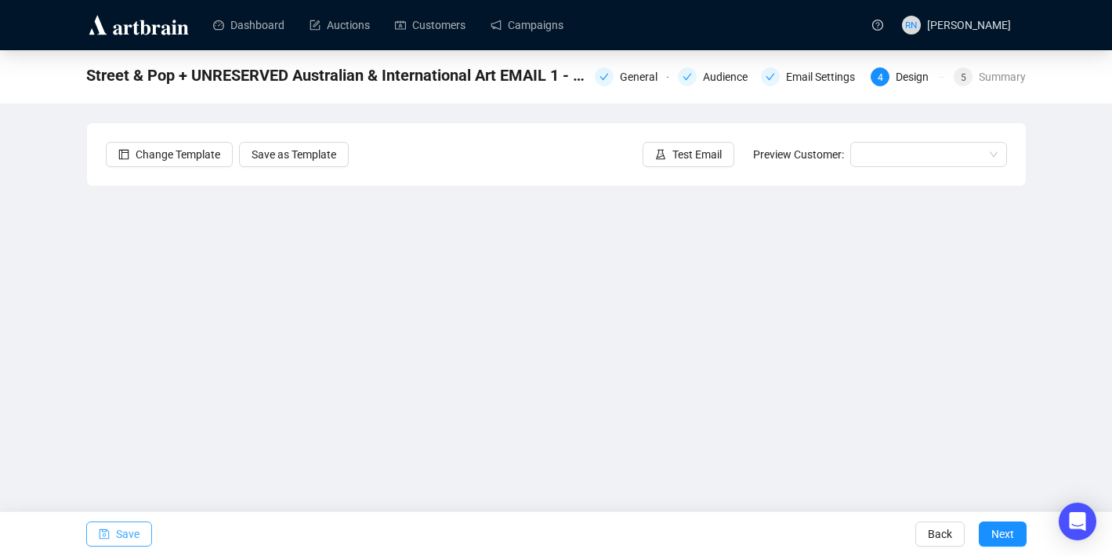
click at [116, 535] on span "Save" at bounding box center [128, 534] width 24 height 44
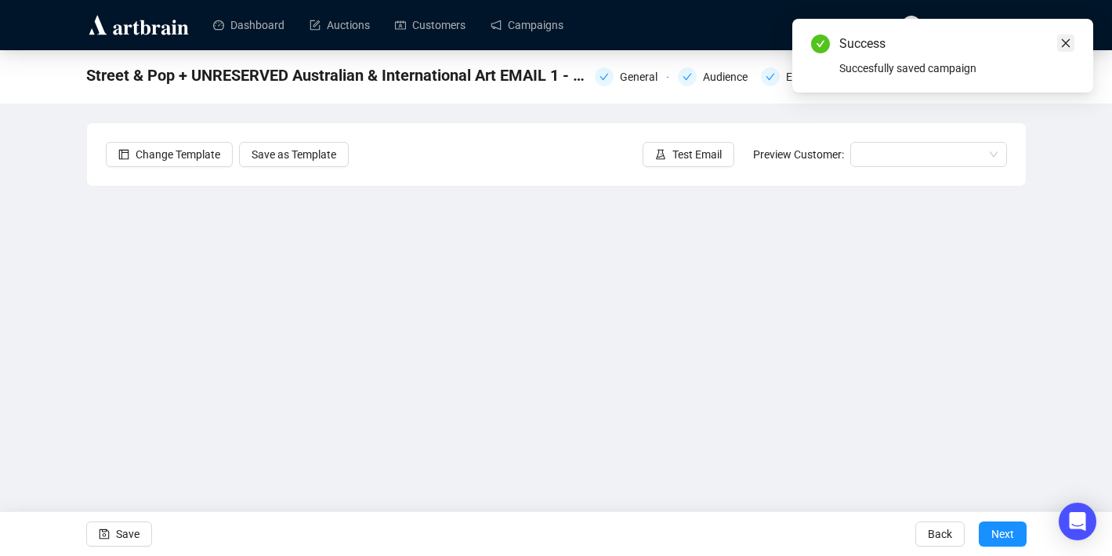
click at [1071, 41] on icon "close" at bounding box center [1066, 43] width 11 height 11
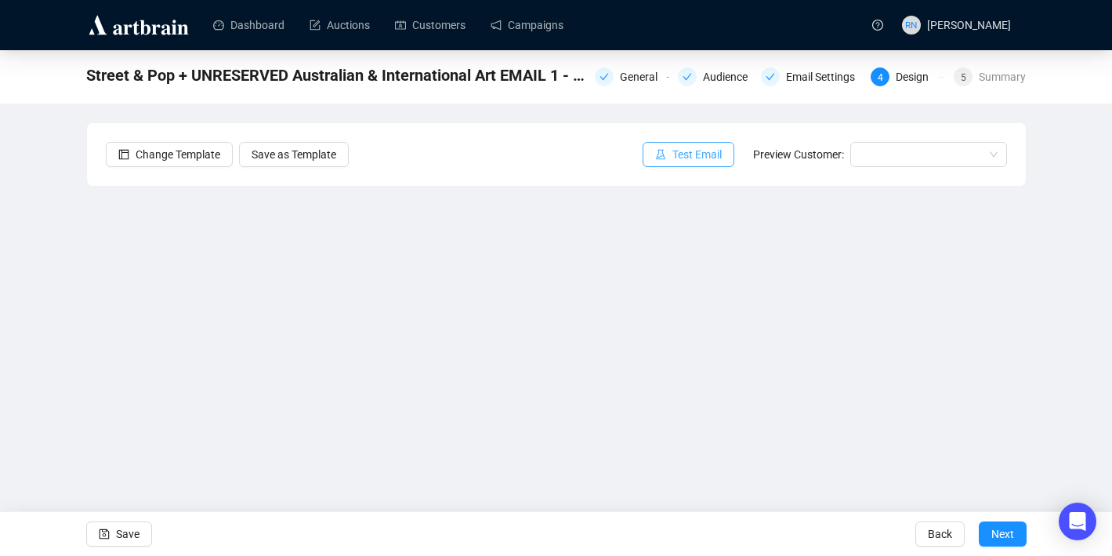
click at [693, 159] on span "Test Email" at bounding box center [697, 154] width 49 height 17
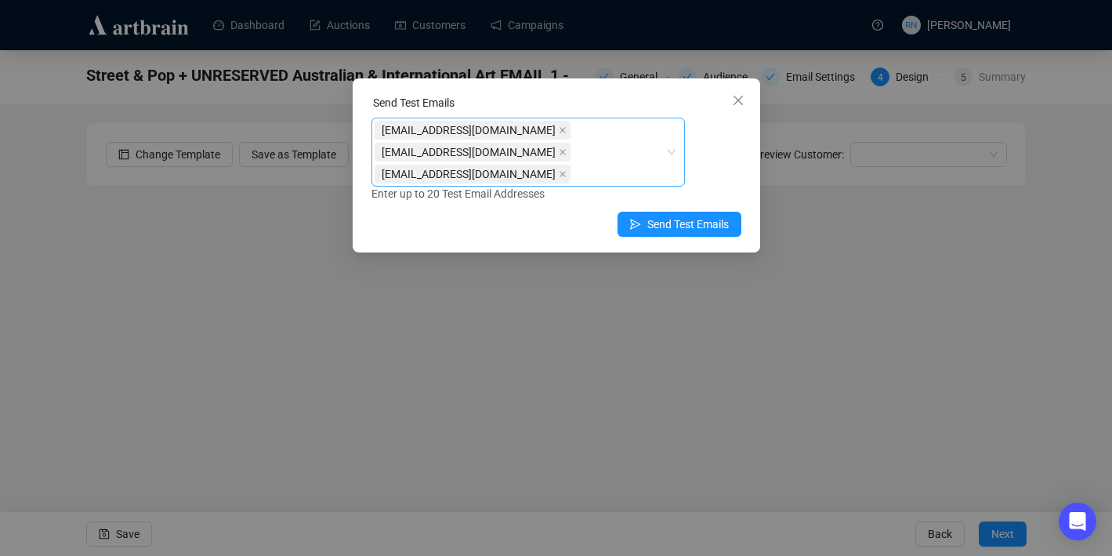
click at [628, 152] on div "[EMAIL_ADDRESS][DOMAIN_NAME] [EMAIL_ADDRESS][DOMAIN_NAME] [EMAIL_ADDRESS][DOMAI…" at bounding box center [520, 152] width 291 height 66
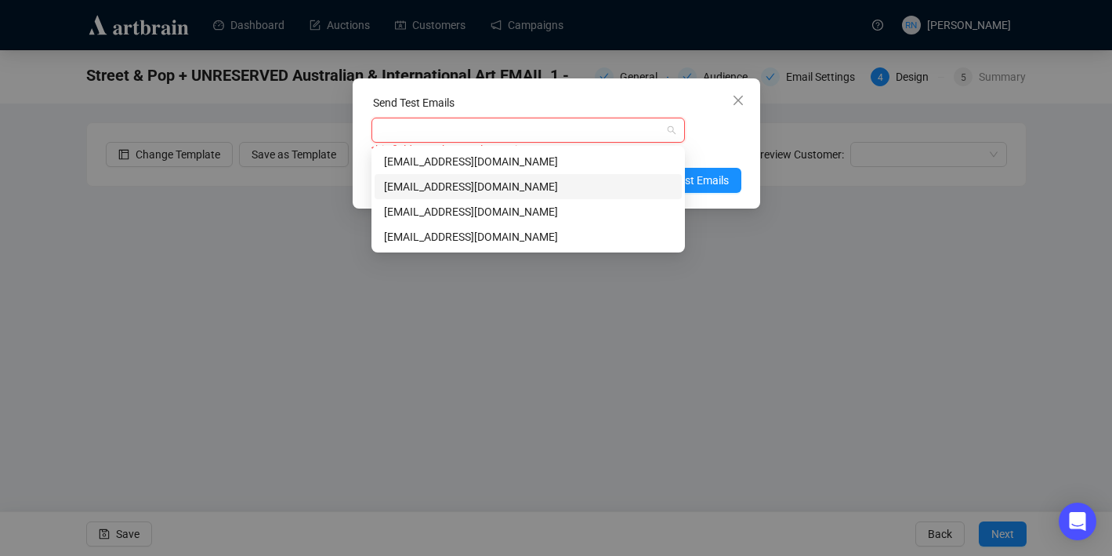
click at [557, 180] on div "[EMAIL_ADDRESS][DOMAIN_NAME]" at bounding box center [528, 186] width 288 height 17
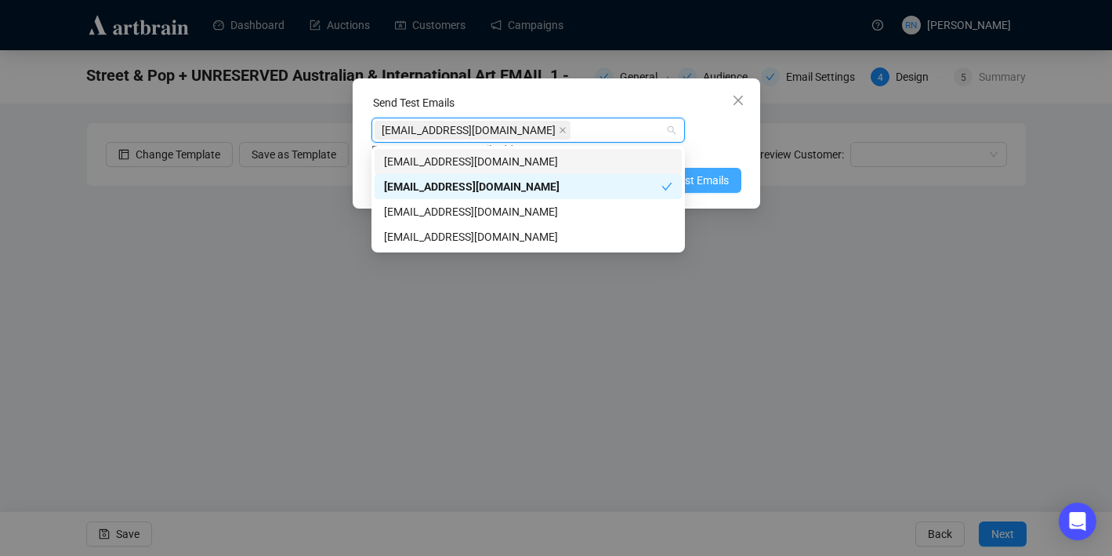
click at [723, 176] on span "Send Test Emails" at bounding box center [688, 180] width 82 height 17
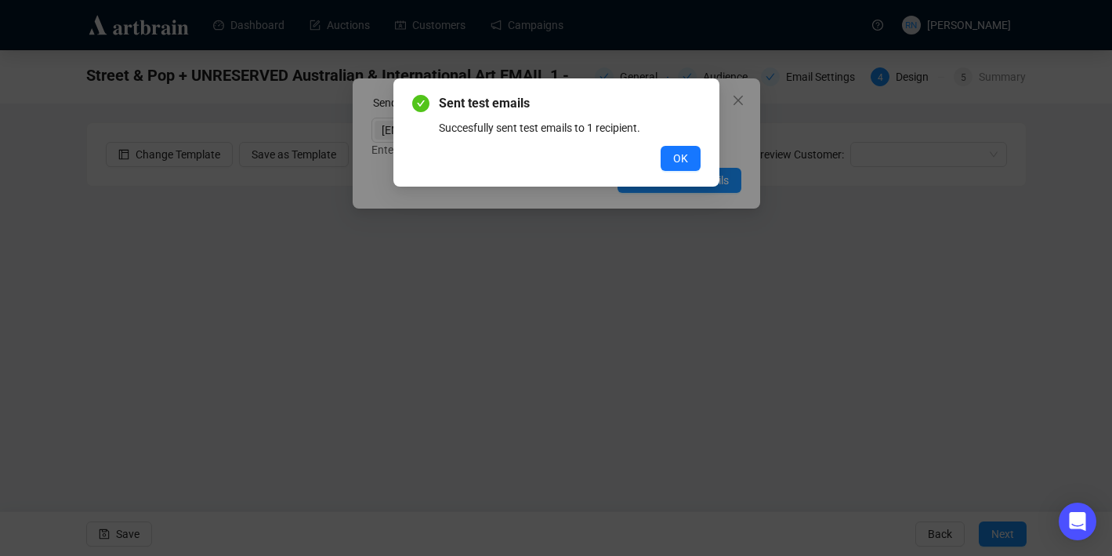
click at [658, 150] on div "OK" at bounding box center [556, 158] width 288 height 25
click at [679, 151] on span "OK" at bounding box center [680, 158] width 15 height 17
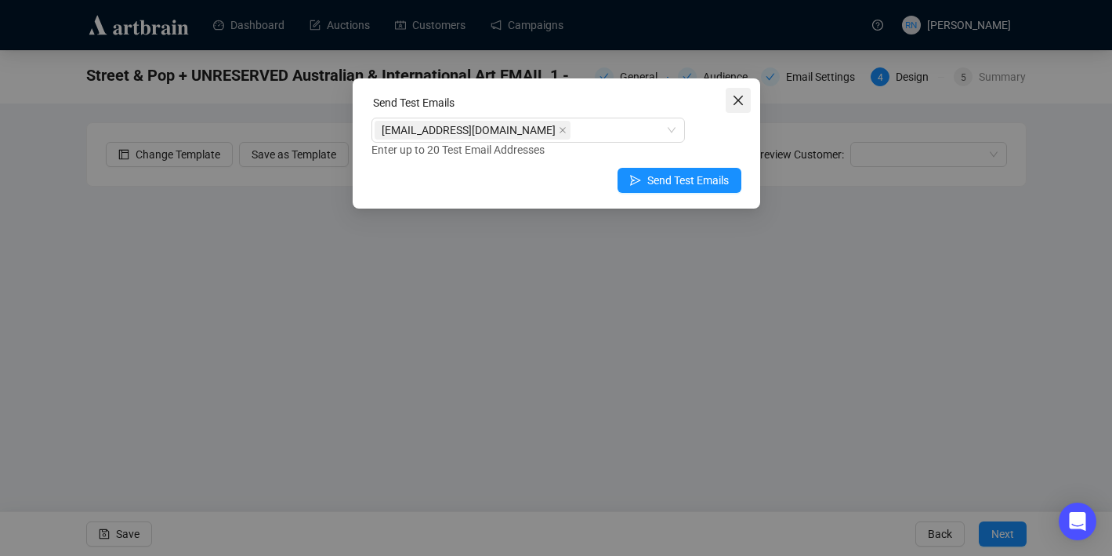
click at [734, 100] on icon "close" at bounding box center [738, 100] width 13 height 13
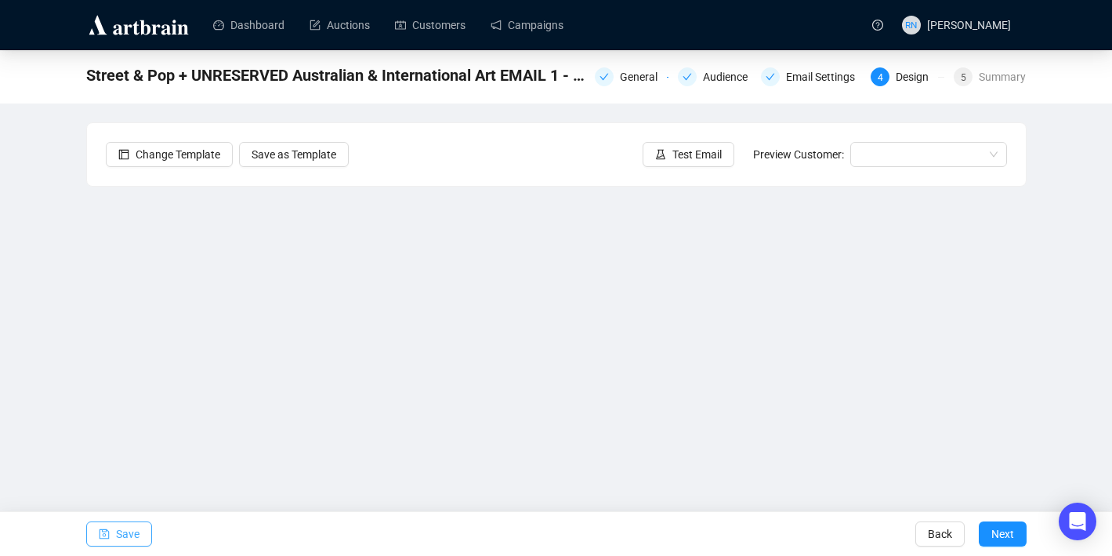
click at [127, 537] on span "Save" at bounding box center [128, 534] width 24 height 44
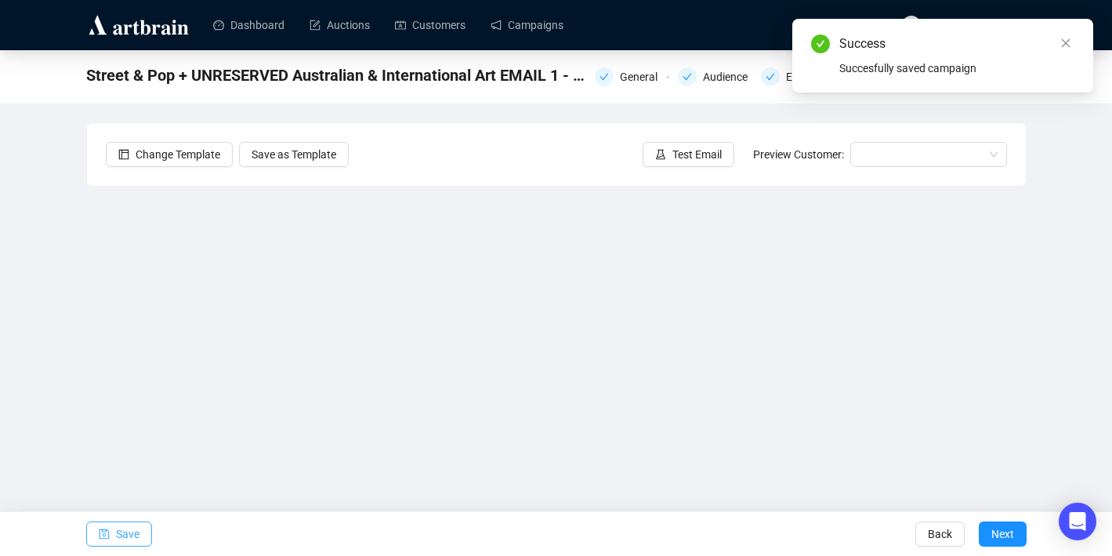
click at [118, 538] on span "Save" at bounding box center [128, 534] width 24 height 44
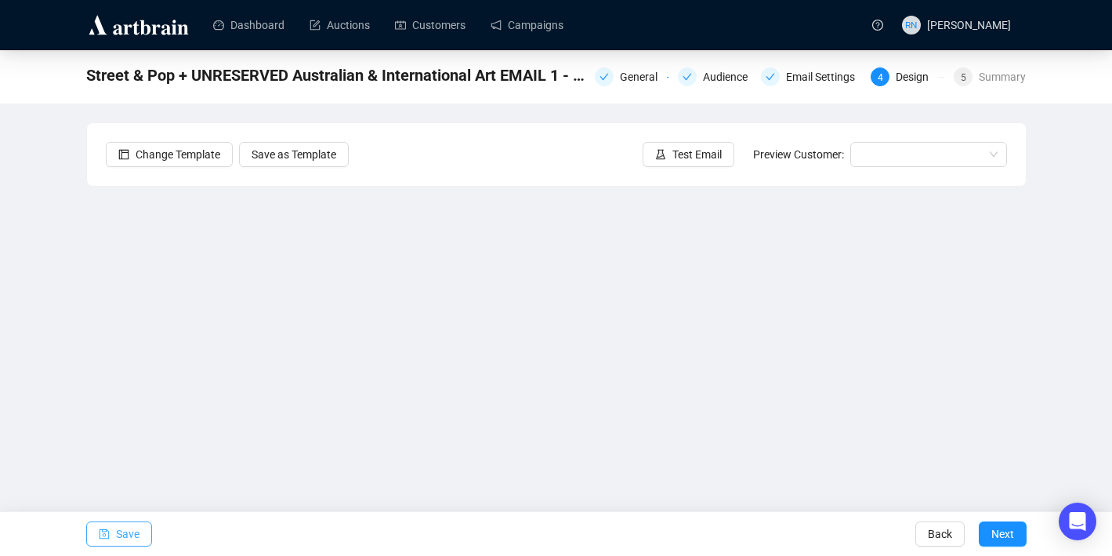
click at [125, 538] on span "Save" at bounding box center [128, 534] width 24 height 44
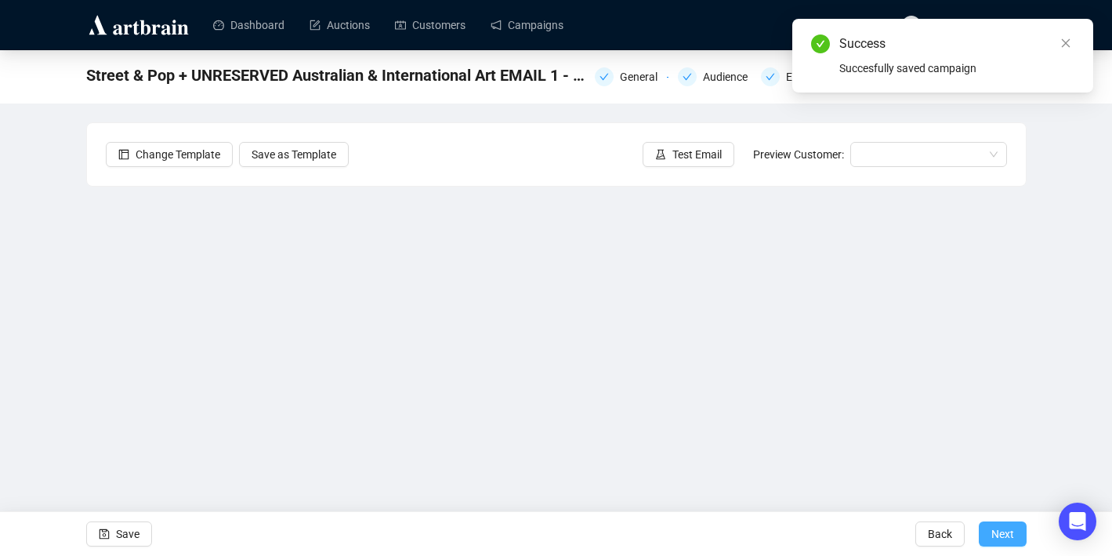
click at [1000, 532] on span "Next" at bounding box center [1003, 534] width 23 height 44
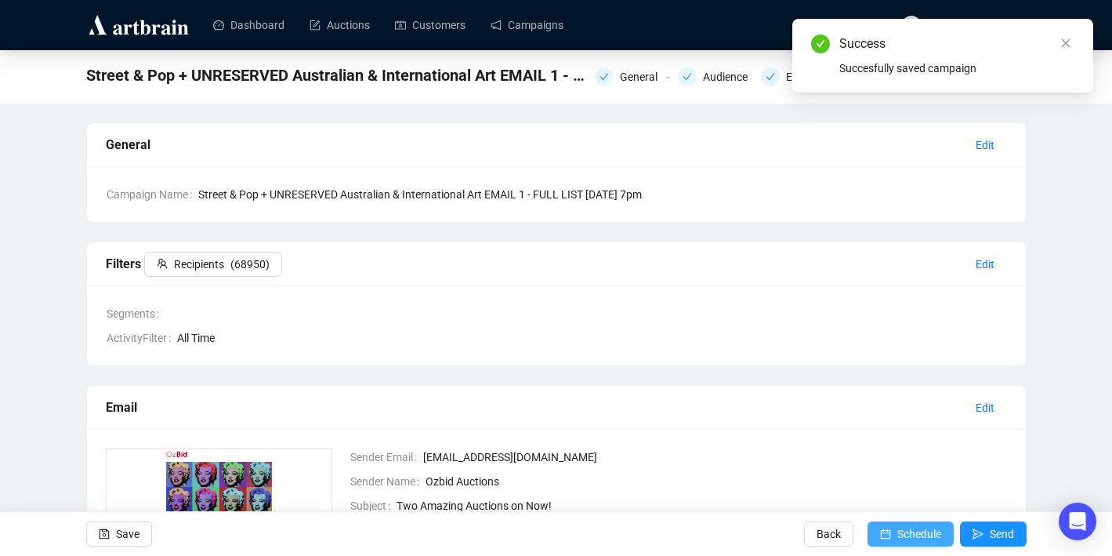
click at [910, 539] on span "Schedule" at bounding box center [919, 534] width 44 height 44
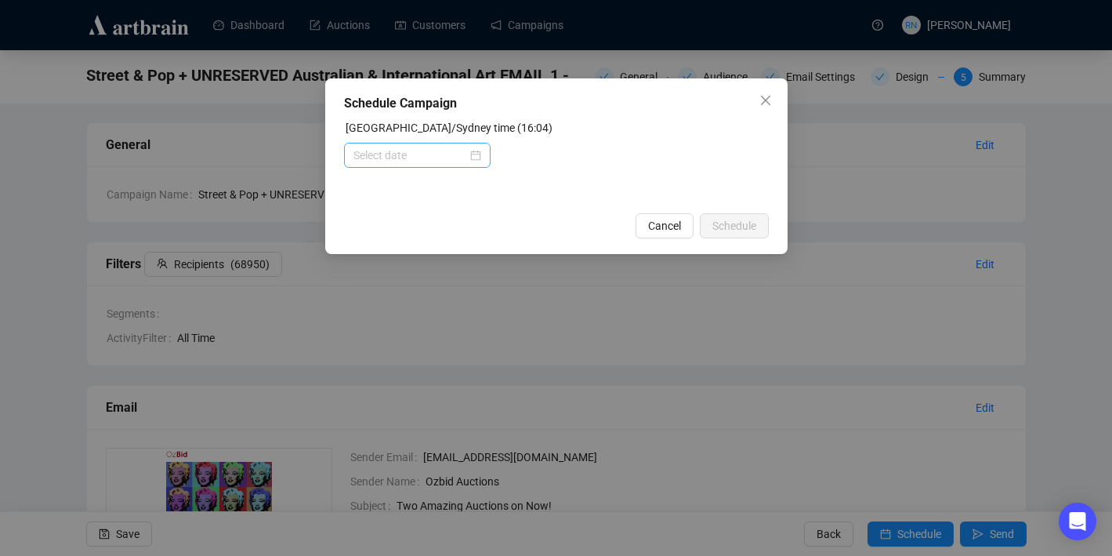
click at [470, 158] on div at bounding box center [418, 155] width 128 height 17
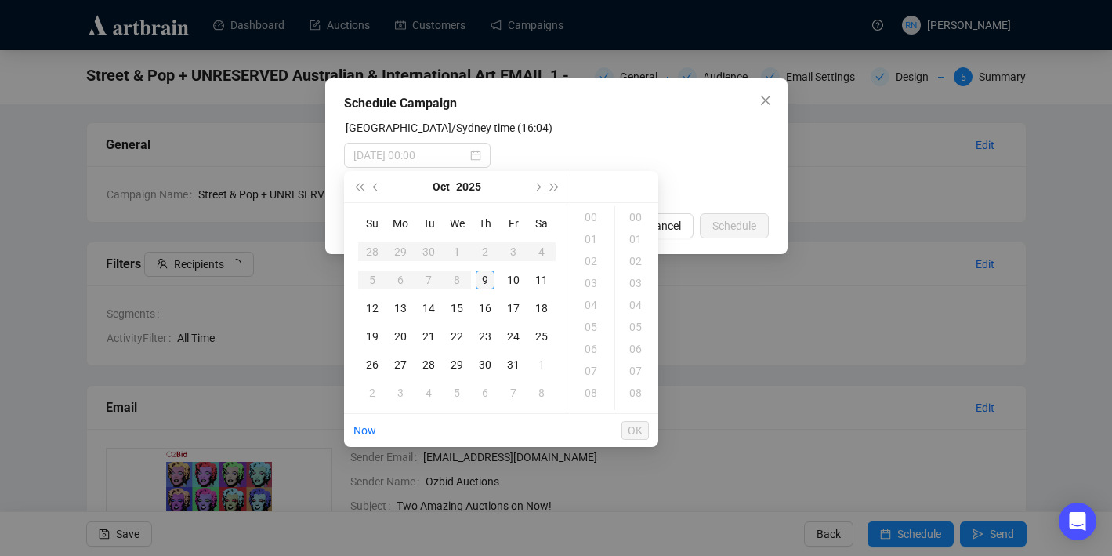
click at [484, 273] on div "9" at bounding box center [485, 279] width 19 height 19
click at [593, 282] on div "19" at bounding box center [593, 283] width 38 height 22
click at [636, 214] on div "00" at bounding box center [637, 217] width 38 height 22
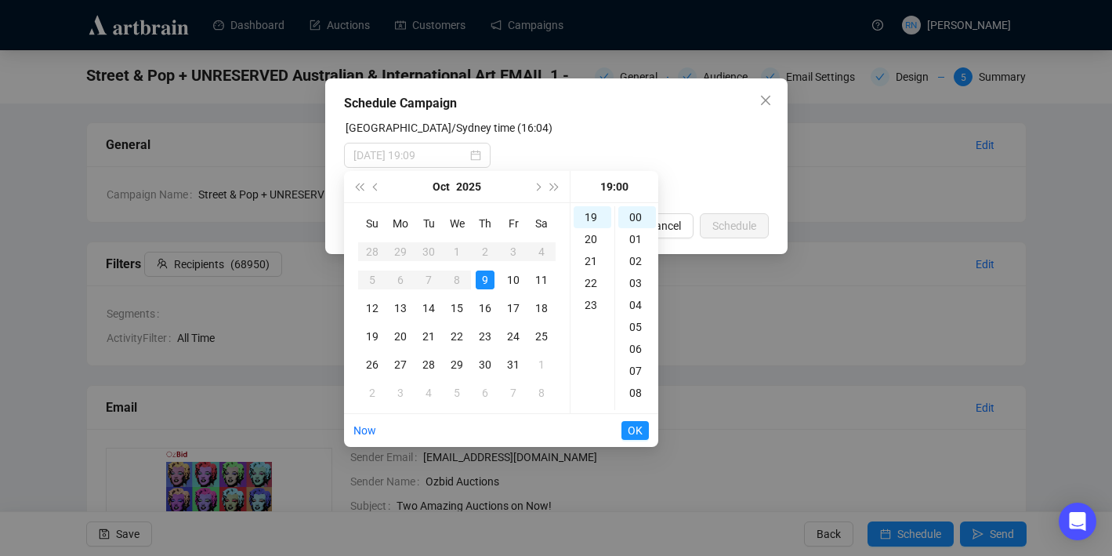
type input "[DATE] 19:00"
click at [635, 433] on span "OK" at bounding box center [635, 430] width 15 height 30
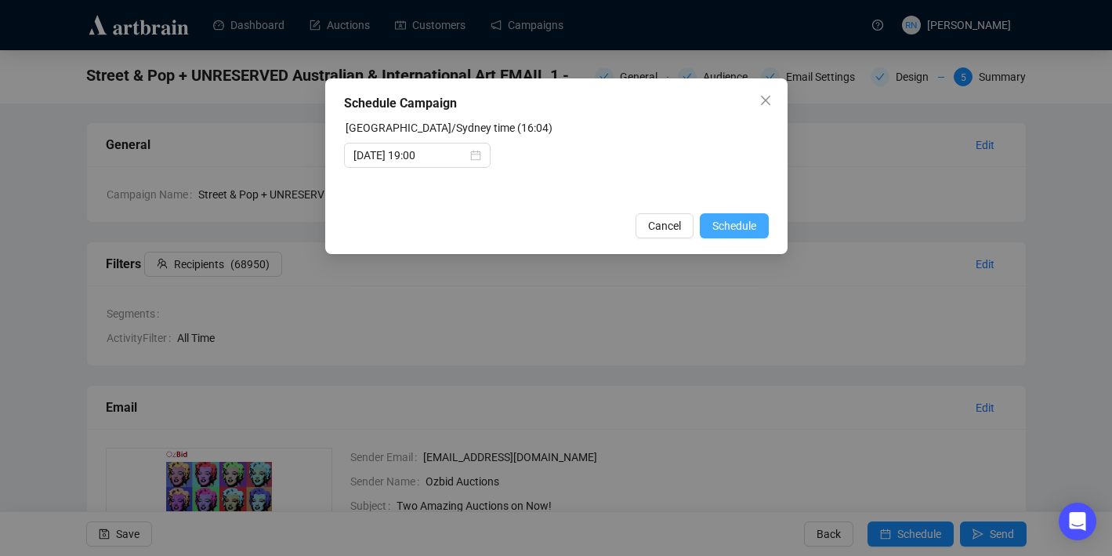
click at [737, 222] on span "Schedule" at bounding box center [734, 225] width 44 height 17
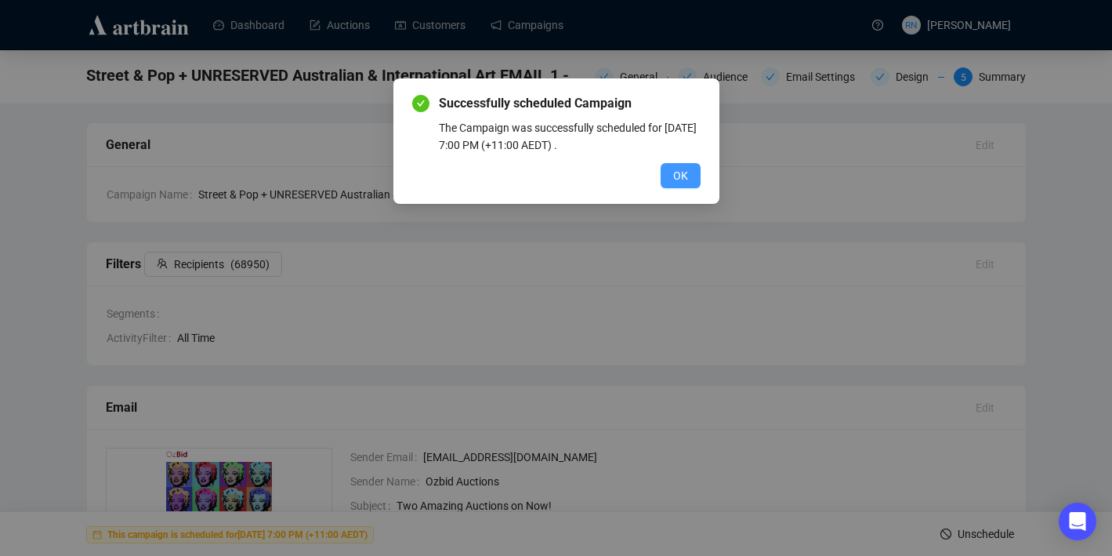
click at [684, 174] on span "OK" at bounding box center [680, 175] width 15 height 17
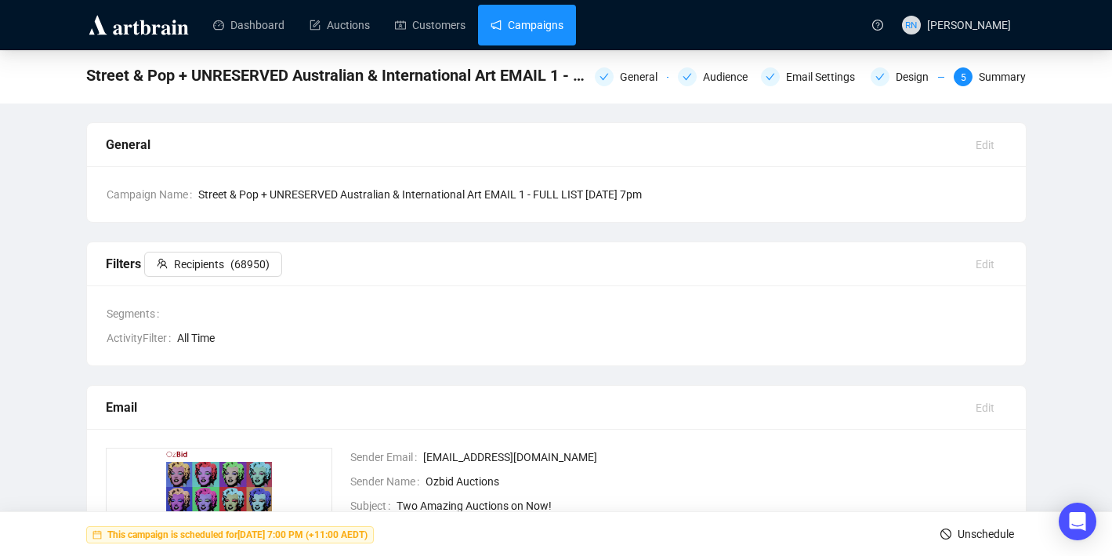
click at [523, 25] on link "Campaigns" at bounding box center [527, 25] width 73 height 41
